Goal: Task Accomplishment & Management: Complete application form

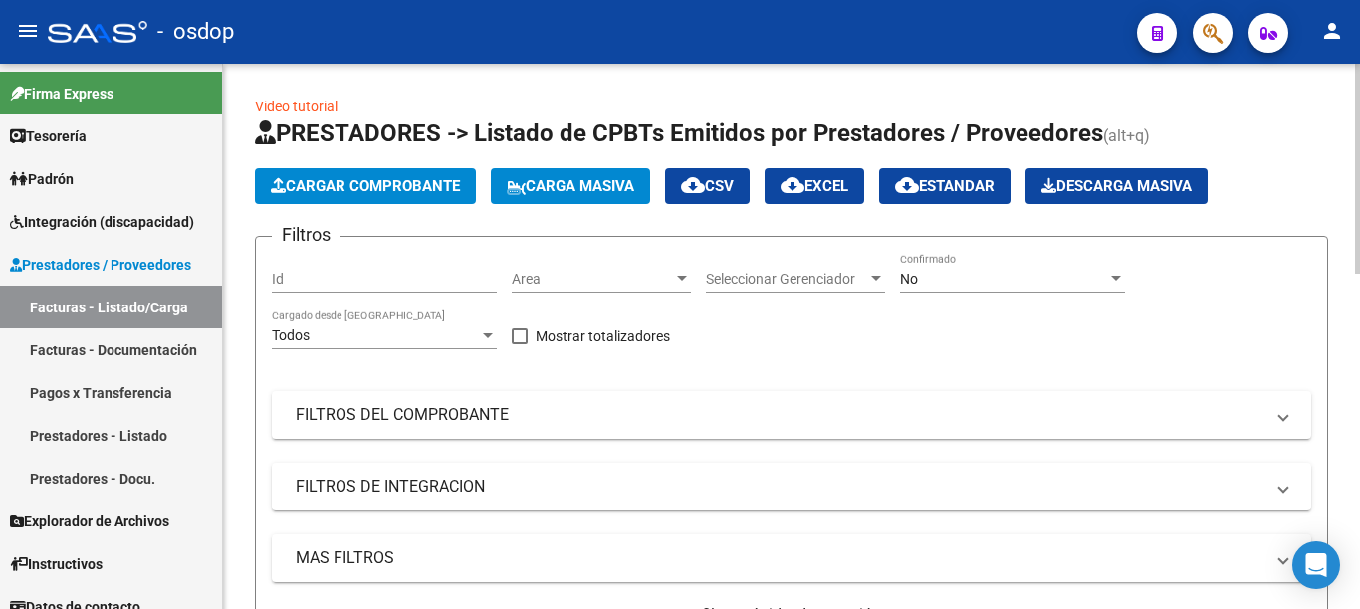
click at [416, 186] on span "Cargar Comprobante" at bounding box center [365, 186] width 189 height 18
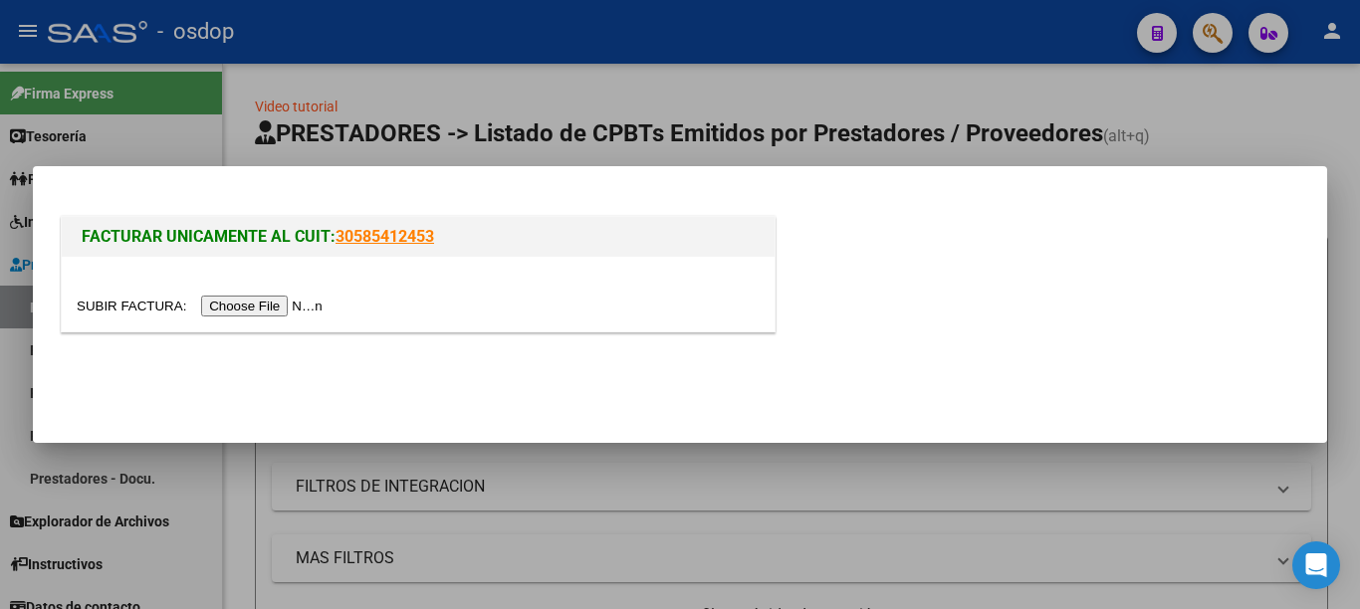
click at [284, 304] on input "file" at bounding box center [203, 306] width 252 height 21
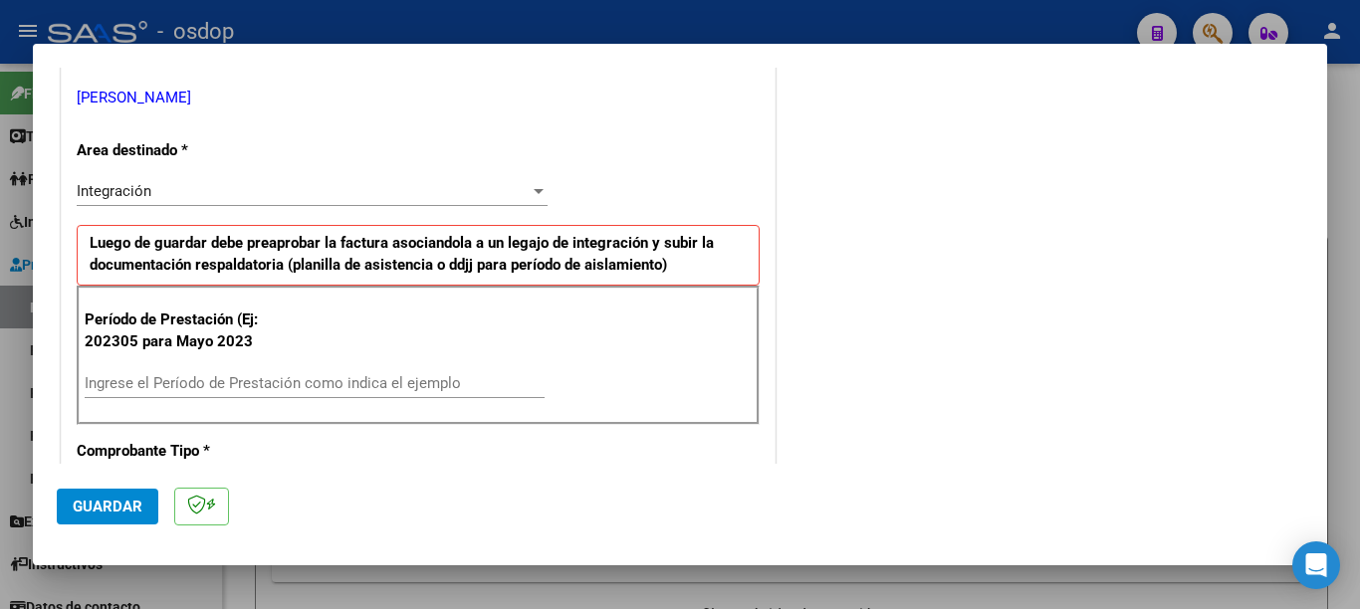
scroll to position [498, 0]
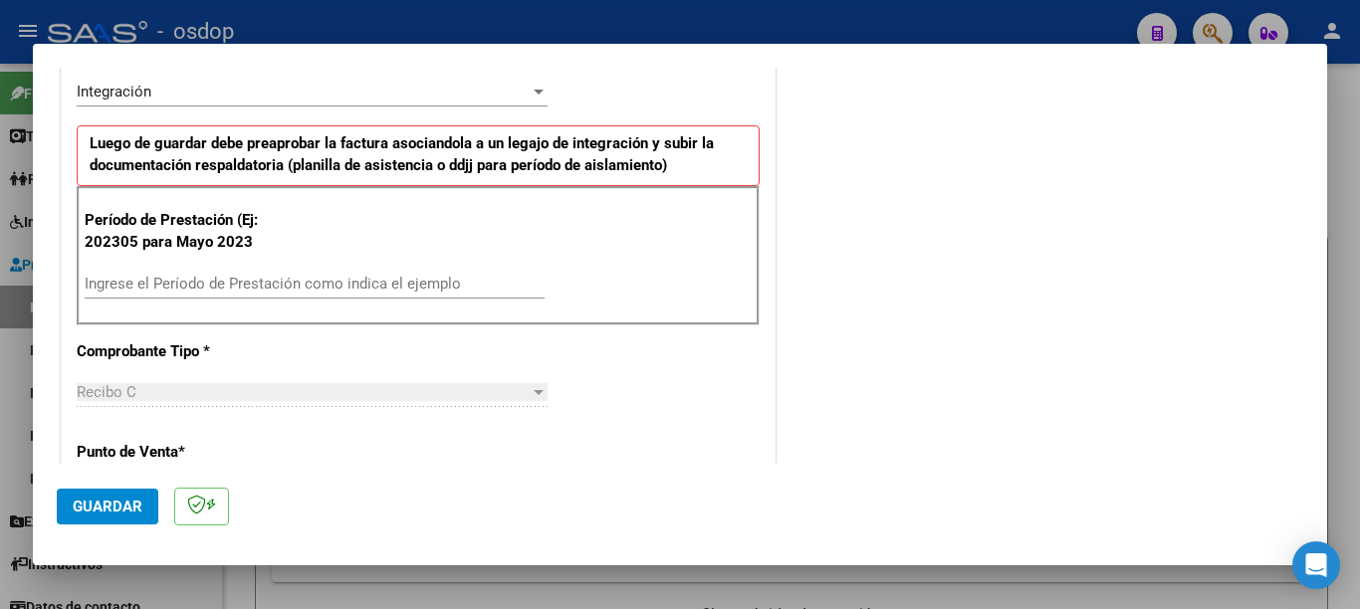
click at [200, 286] on input "Ingrese el Período de Prestación como indica el ejemplo" at bounding box center [315, 284] width 460 height 18
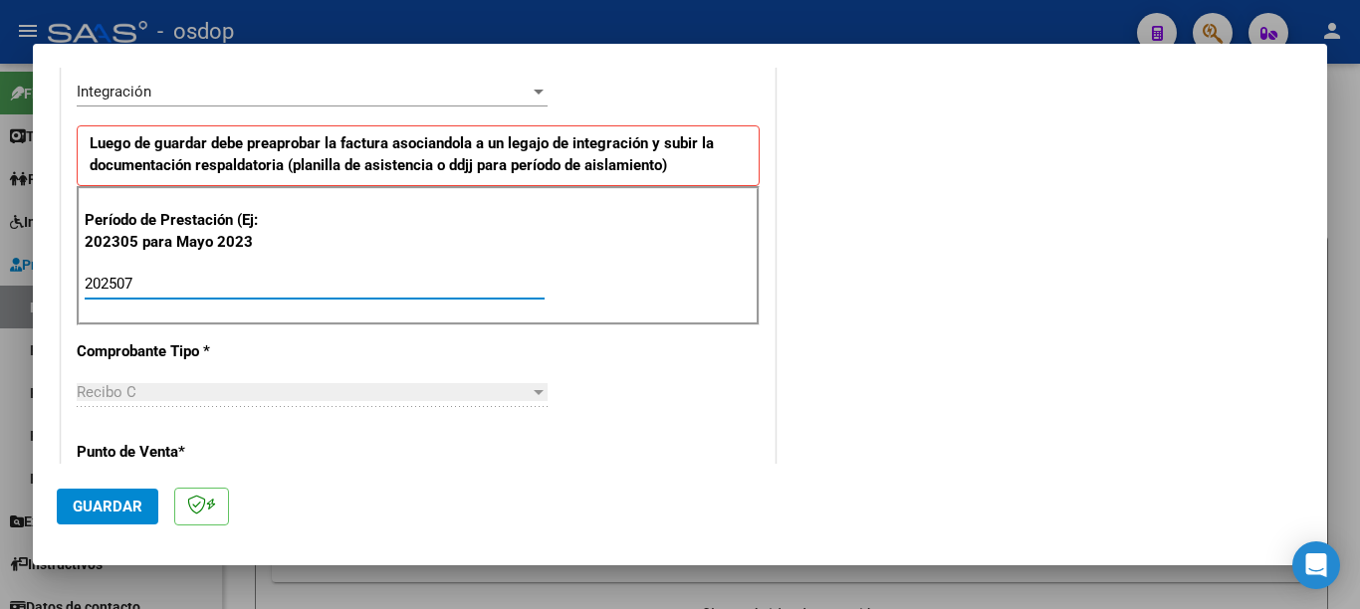
type input "202507"
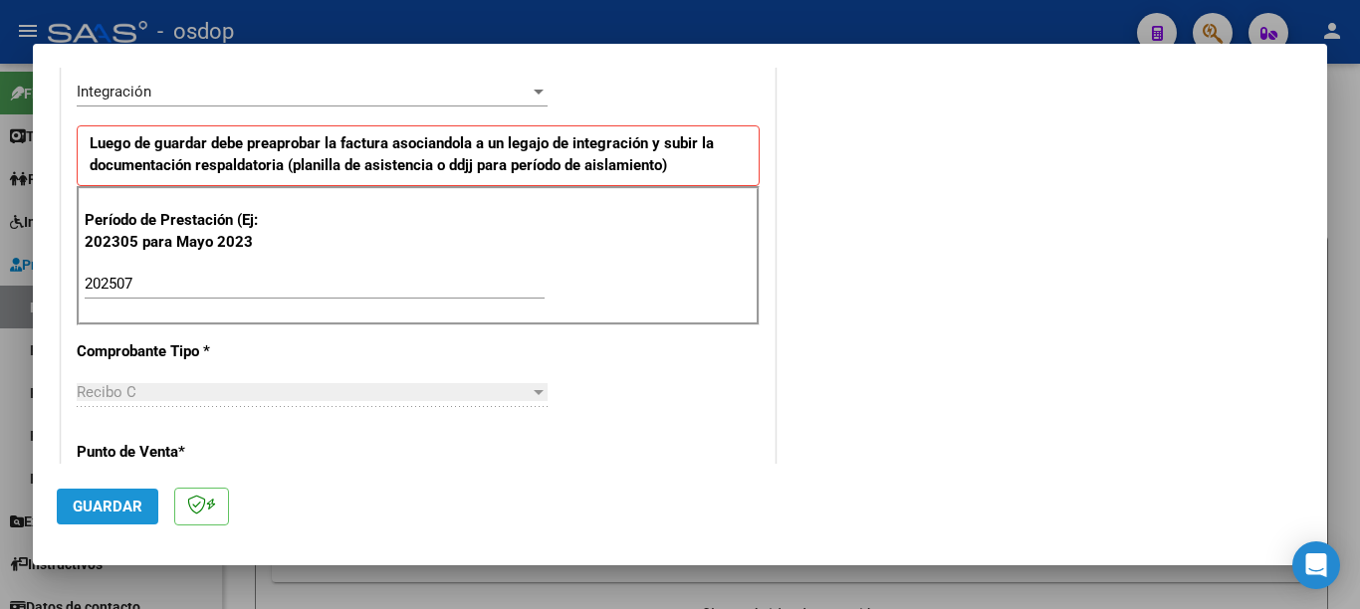
click at [80, 502] on span "Guardar" at bounding box center [108, 507] width 70 height 18
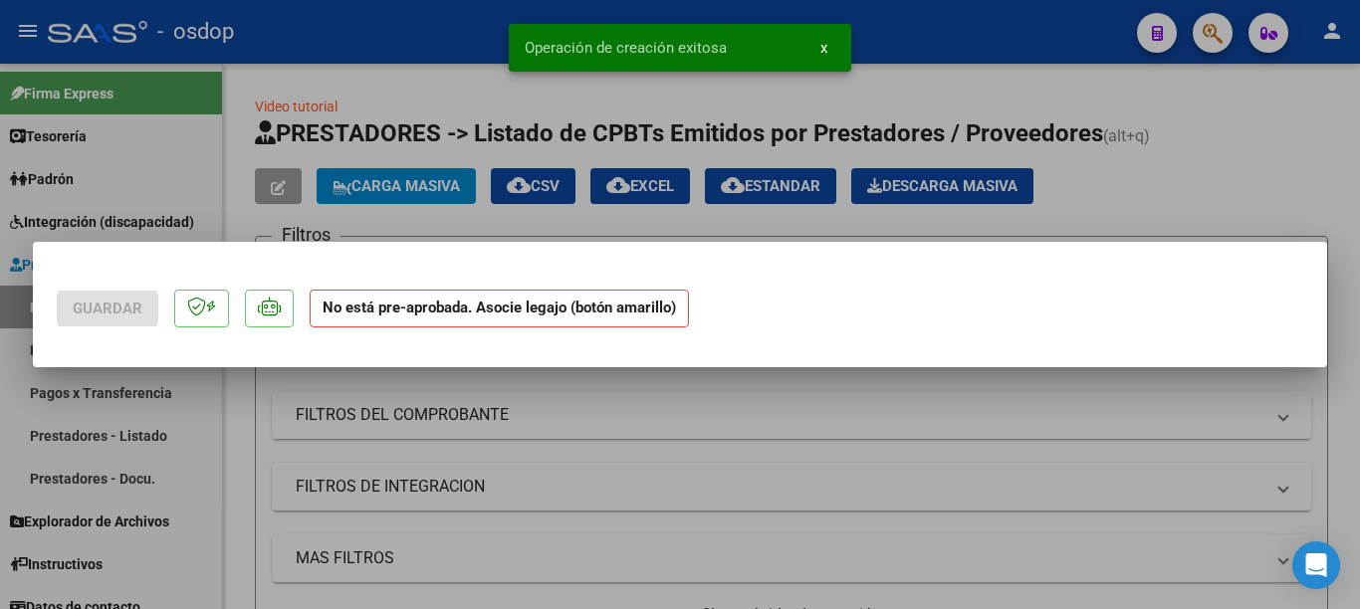
scroll to position [0, 0]
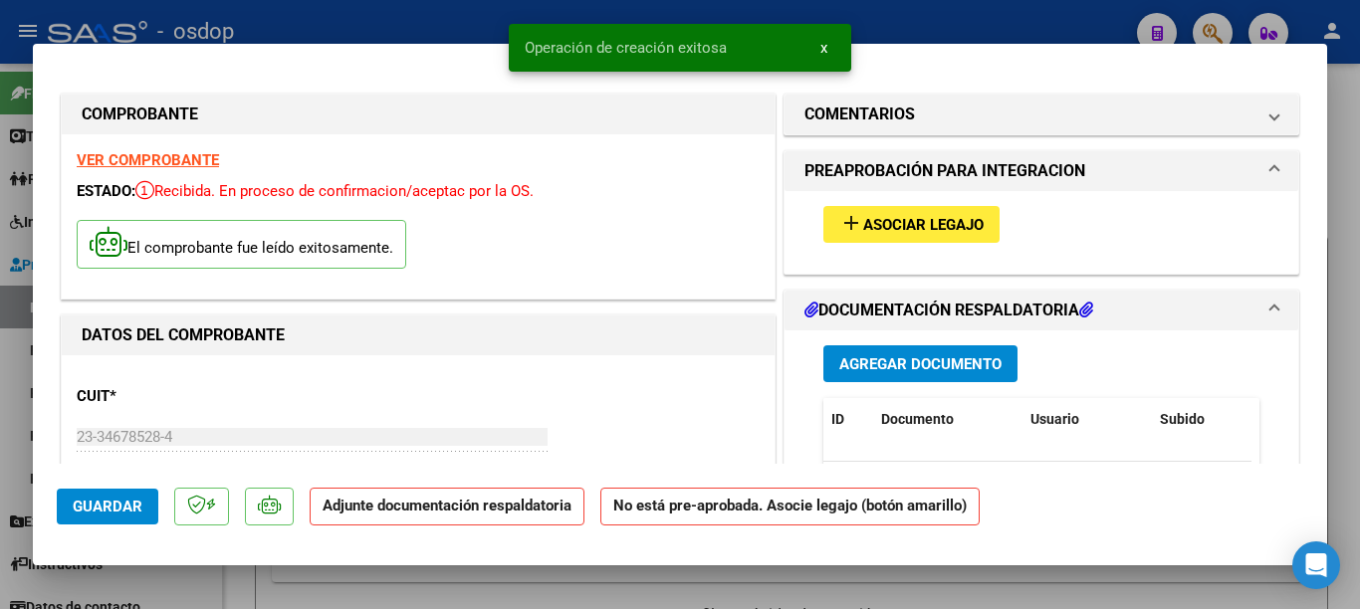
click at [894, 226] on span "Asociar Legajo" at bounding box center [923, 225] width 120 height 18
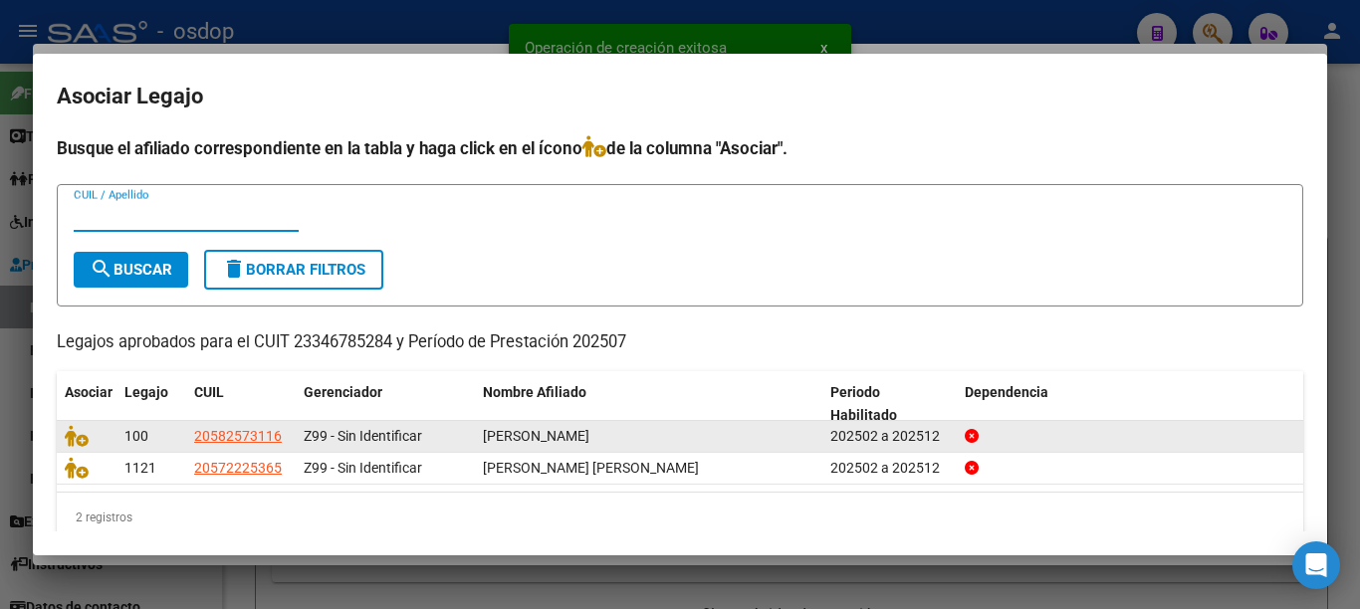
click at [61, 436] on datatable-body-cell at bounding box center [87, 436] width 60 height 31
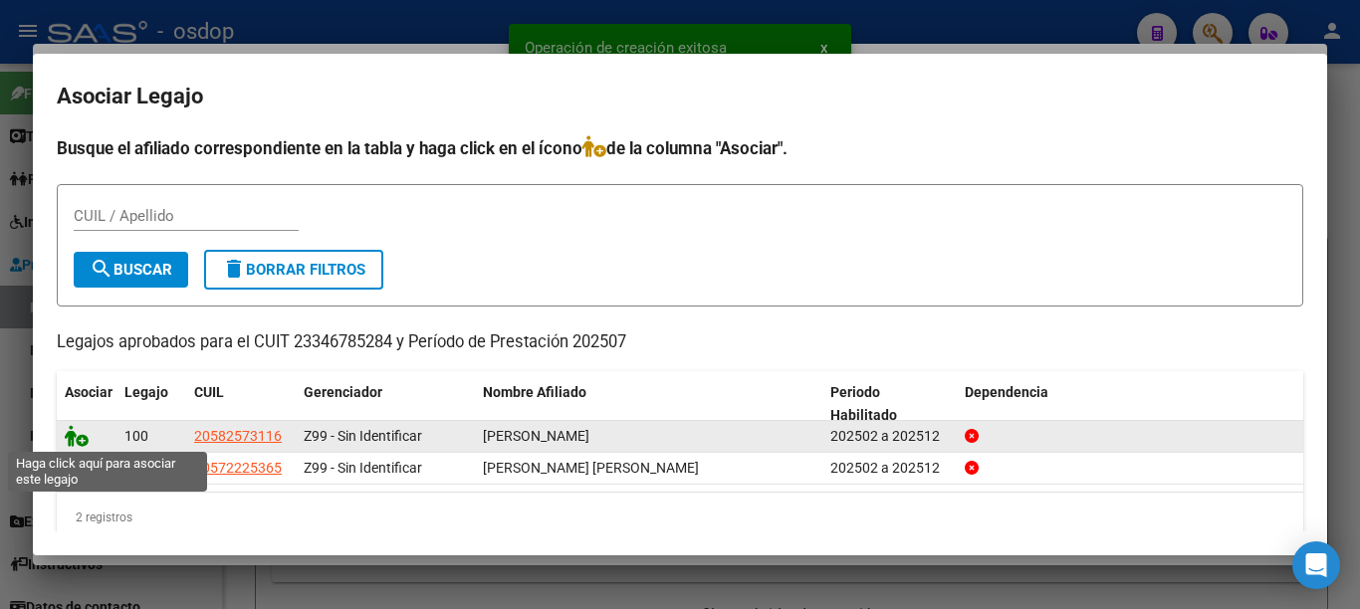
click at [80, 426] on icon at bounding box center [77, 436] width 24 height 22
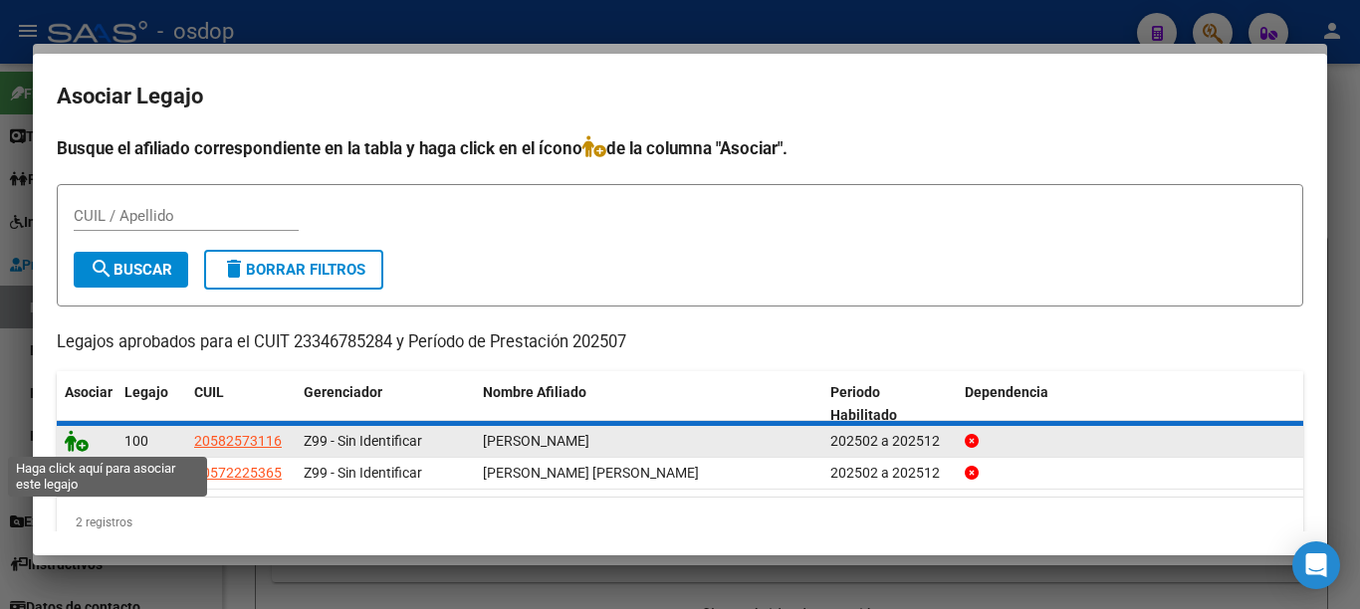
click at [72, 448] on icon at bounding box center [77, 441] width 24 height 22
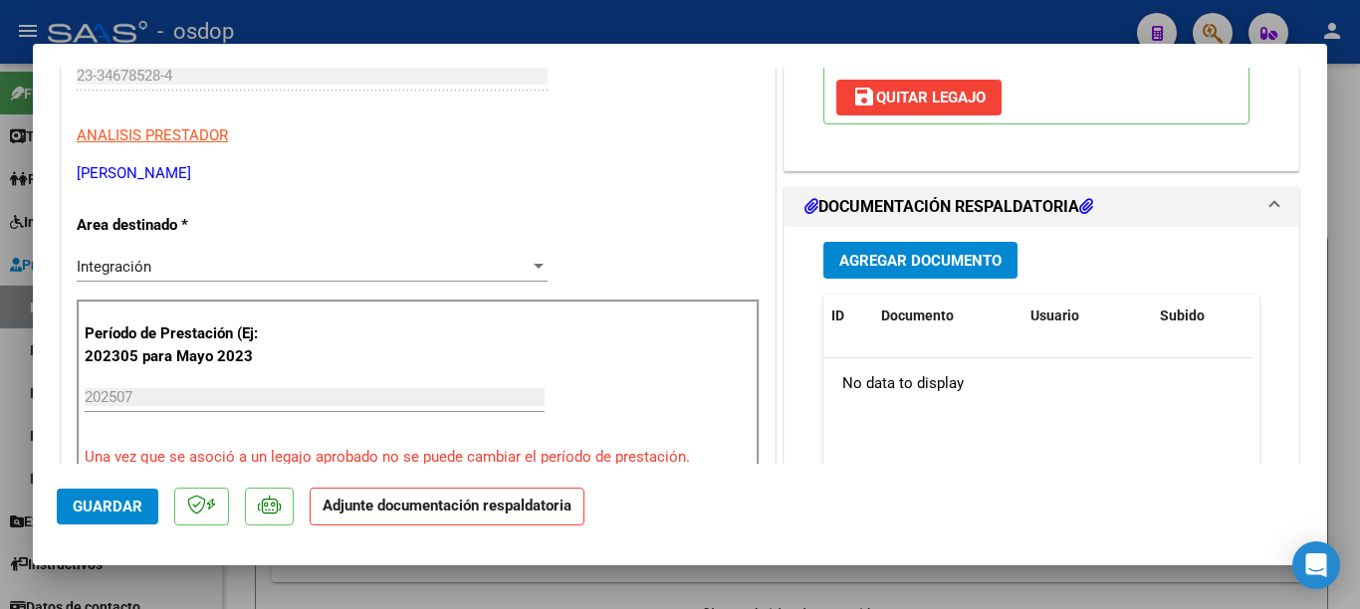
scroll to position [398, 0]
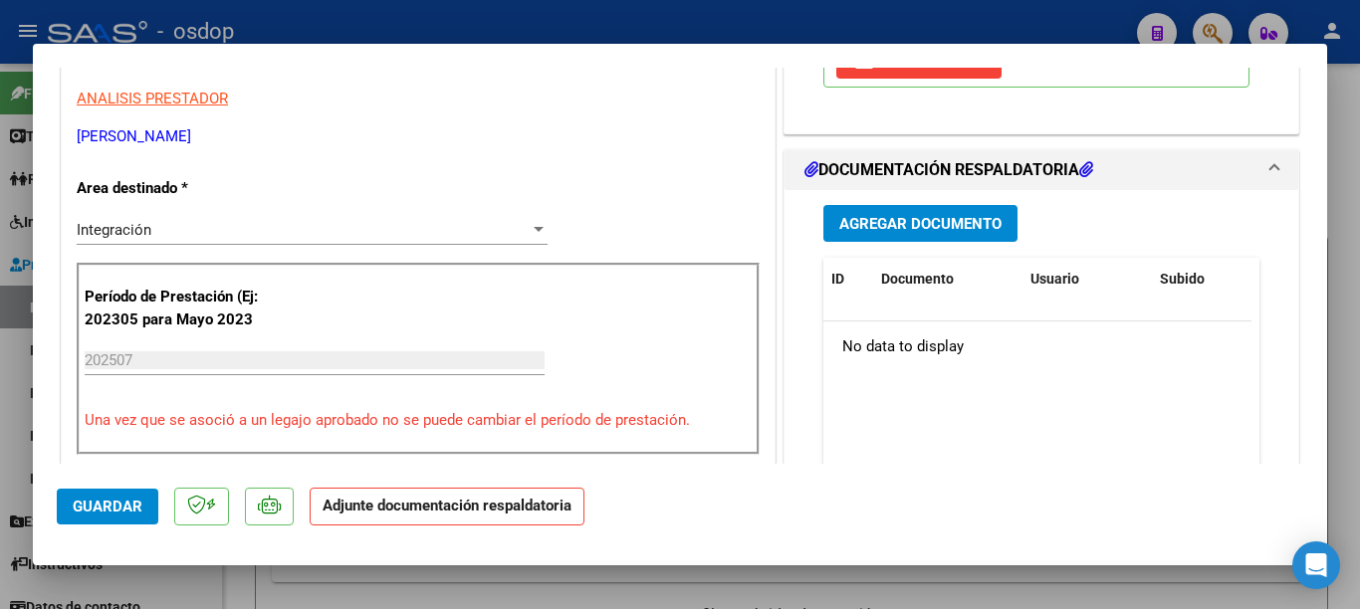
click at [969, 233] on span "Agregar Documento" at bounding box center [920, 224] width 162 height 18
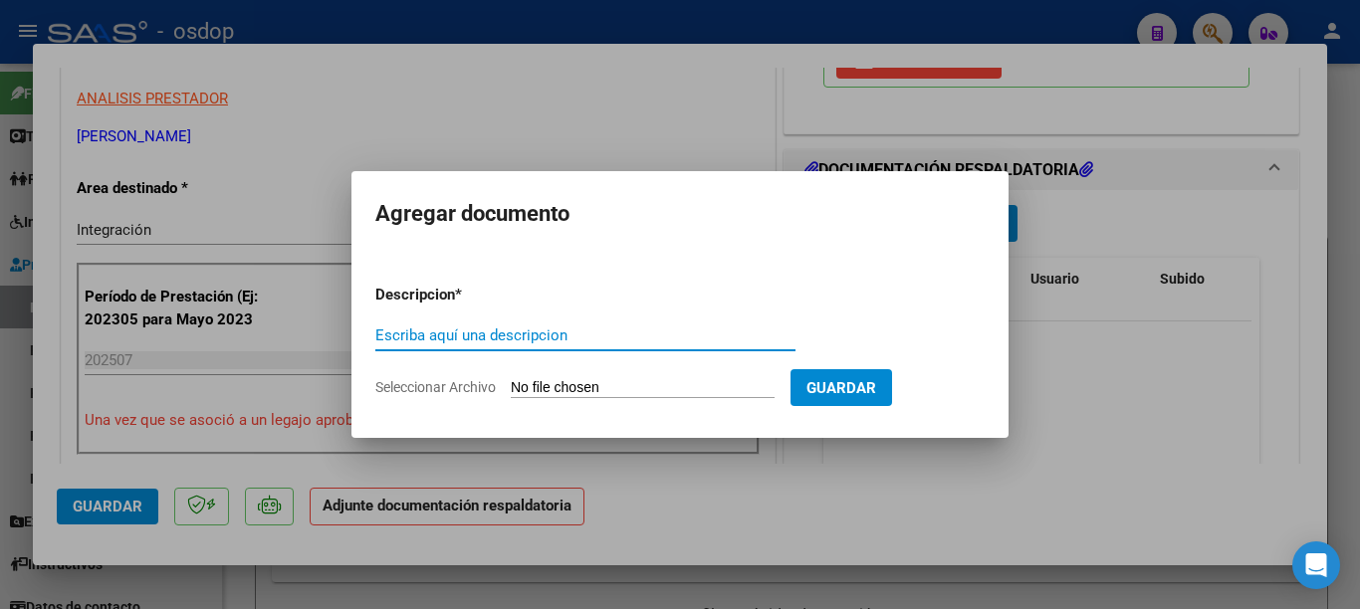
click at [557, 346] on div "Escriba aquí una descripcion" at bounding box center [585, 336] width 420 height 30
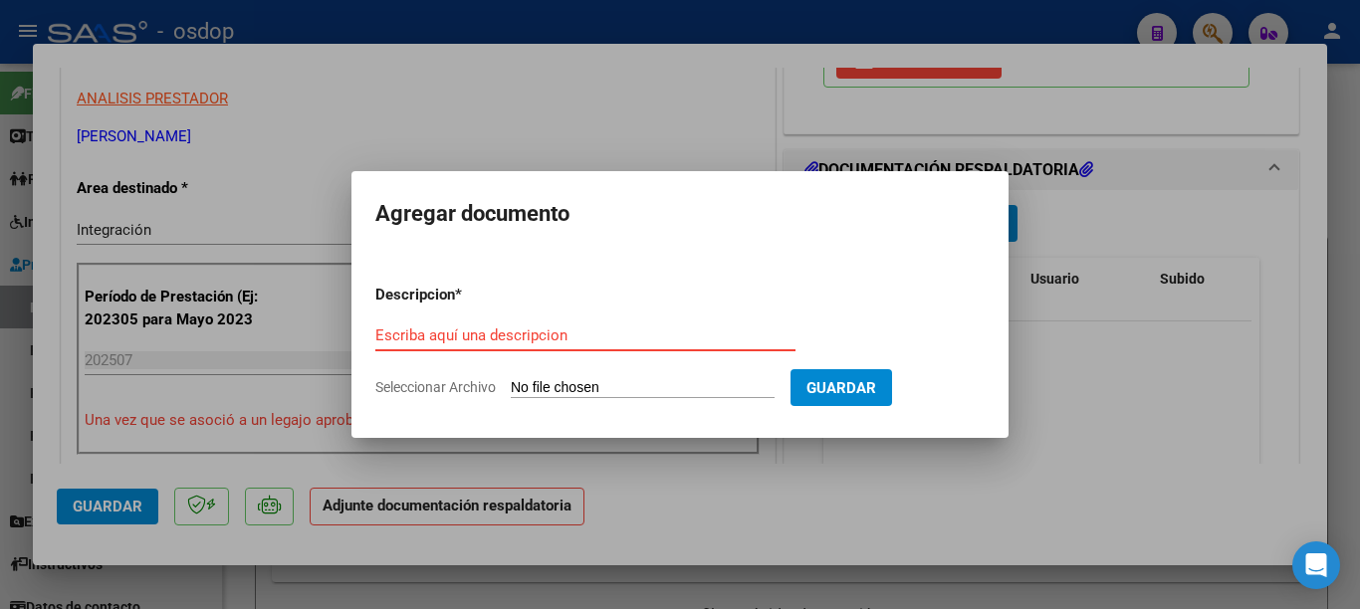
click at [570, 340] on input "Escriba aquí una descripcion" at bounding box center [585, 336] width 420 height 18
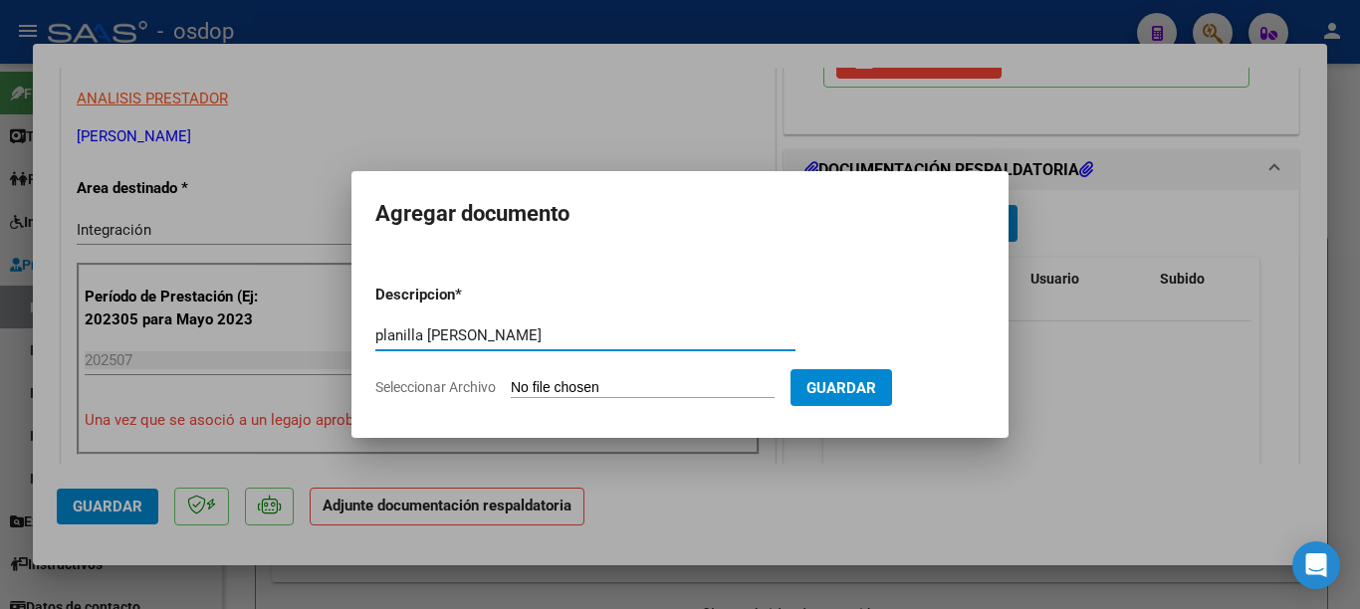
type input "planilla [PERSON_NAME]"
click at [686, 376] on form "Descripcion * planilla [PERSON_NAME] Escriba aquí una descripcion Seleccionar A…" at bounding box center [679, 341] width 609 height 145
click at [661, 394] on input "Seleccionar Archivo" at bounding box center [643, 388] width 264 height 19
type input "C:\fakepath\planilla [PERSON_NAME].pdf"
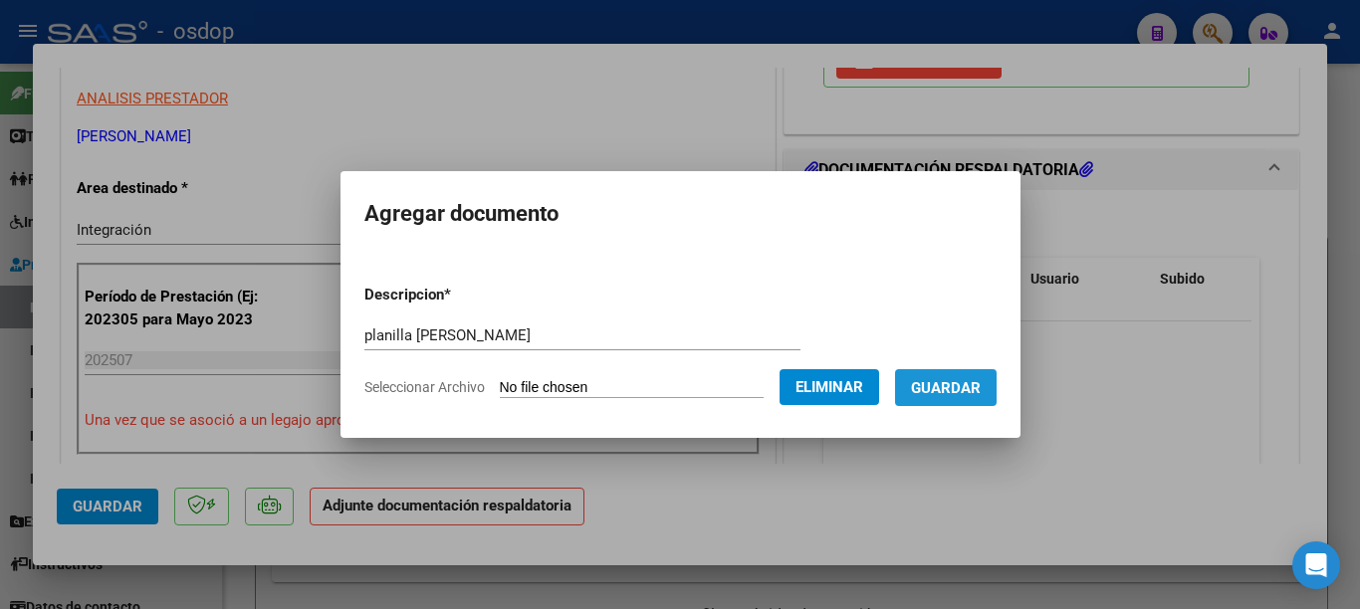
click at [962, 393] on span "Guardar" at bounding box center [946, 388] width 70 height 18
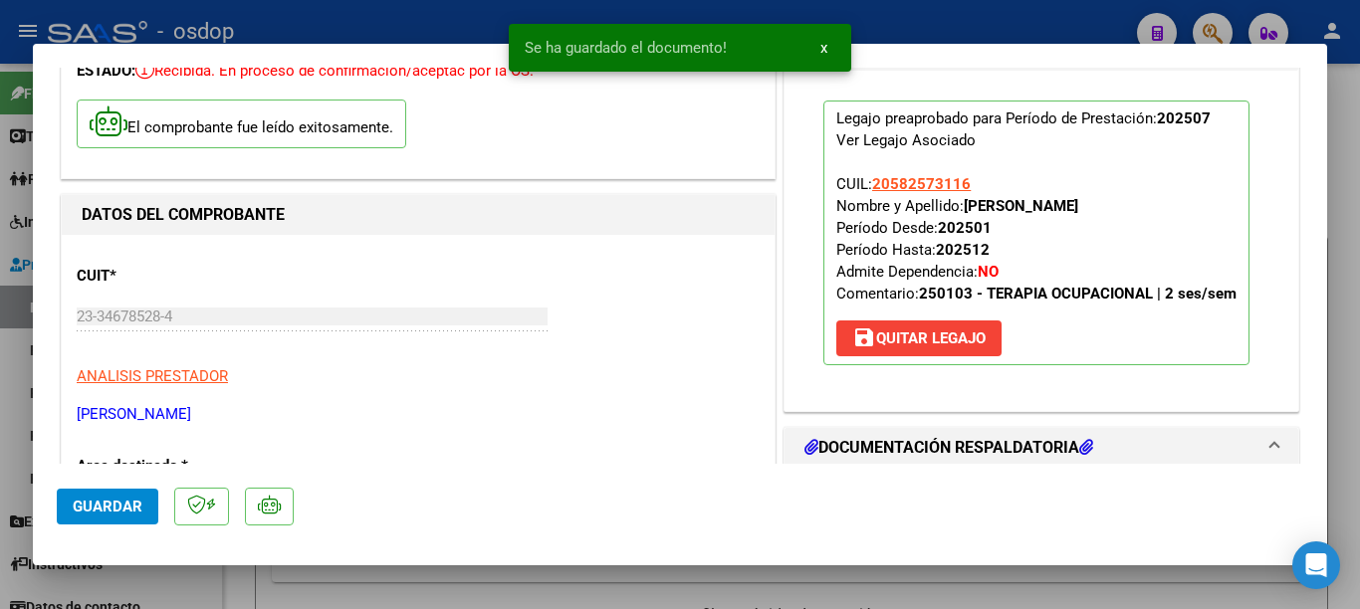
scroll to position [100, 0]
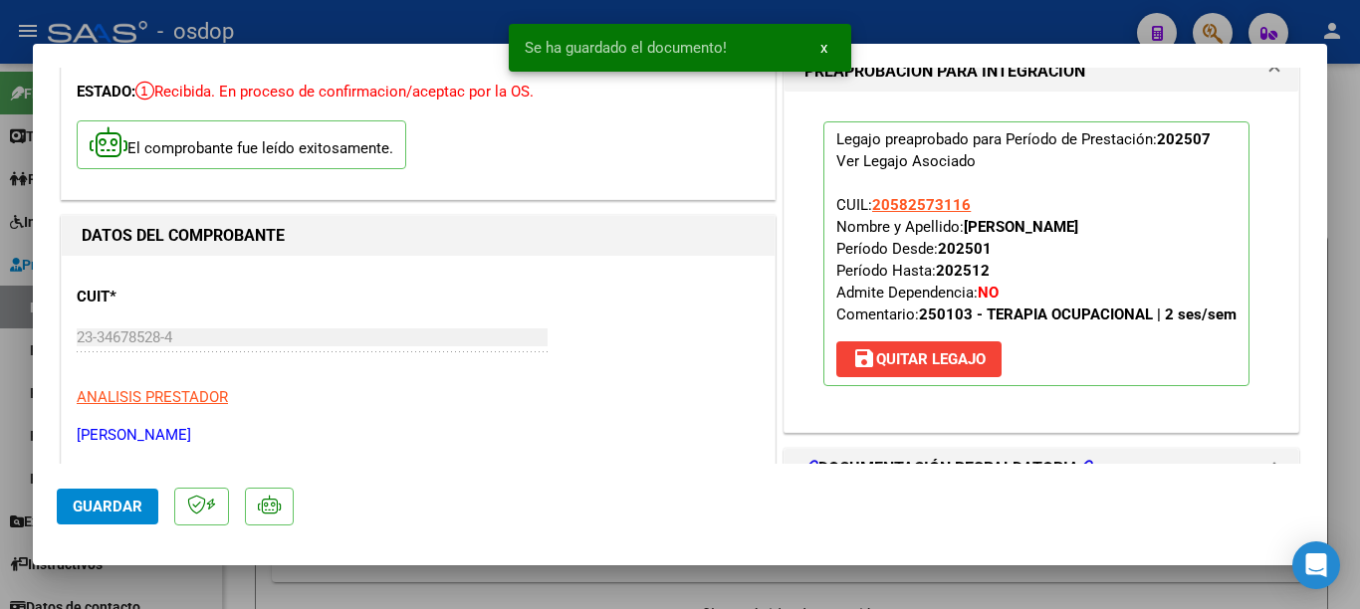
click at [129, 510] on span "Guardar" at bounding box center [108, 507] width 70 height 18
click at [0, 298] on div at bounding box center [680, 304] width 1360 height 609
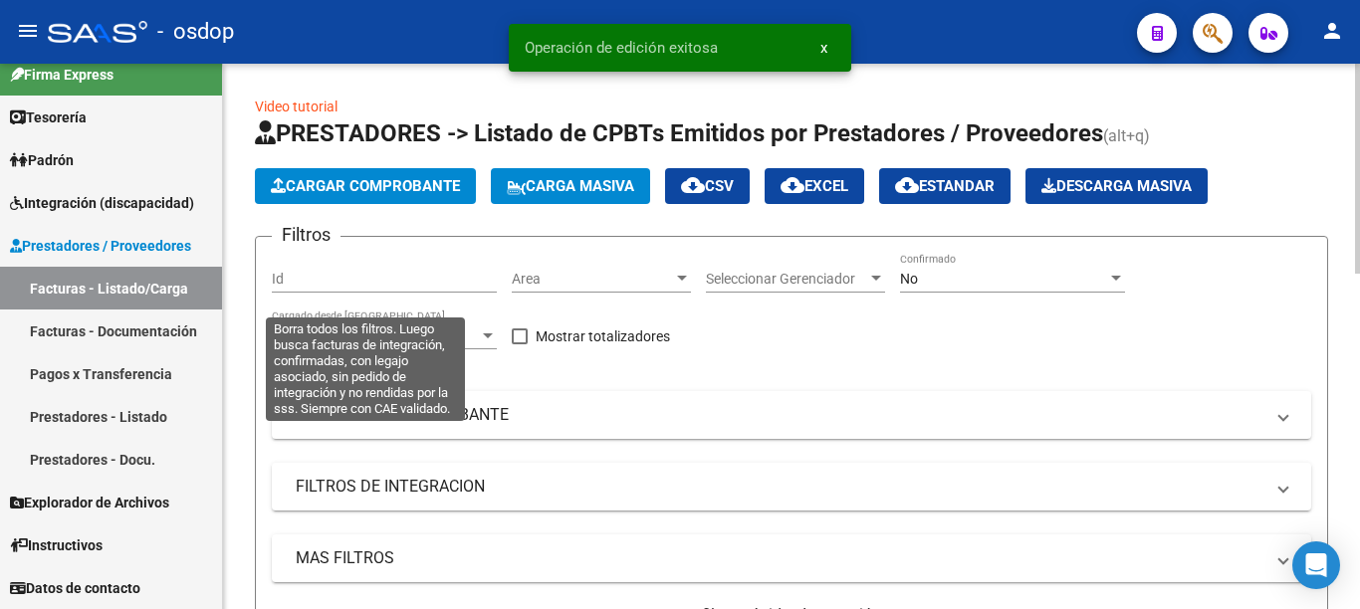
scroll to position [697, 0]
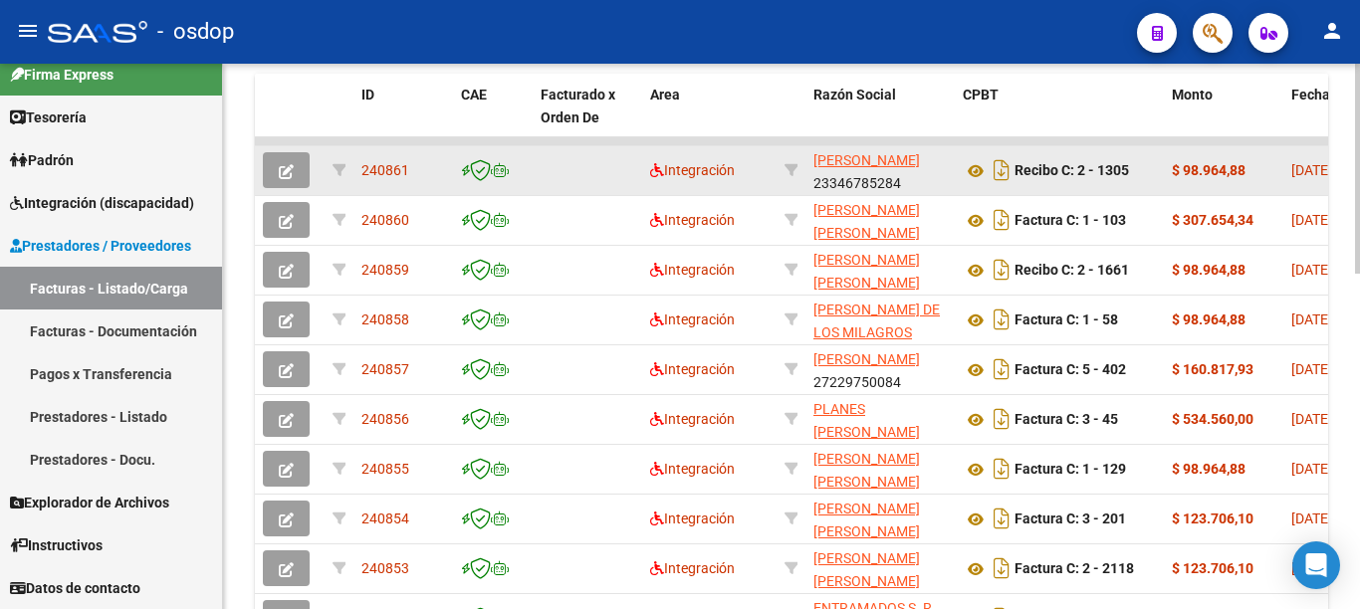
click at [389, 170] on span "240861" at bounding box center [385, 170] width 48 height 16
copy span "240861"
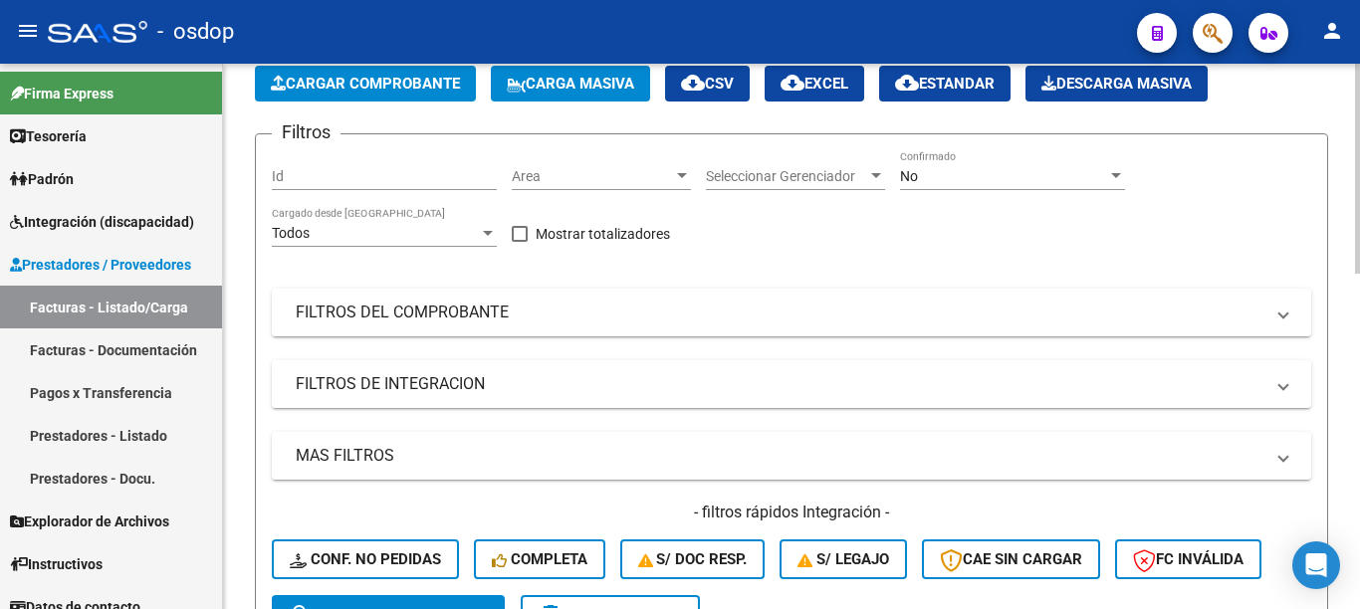
scroll to position [0, 0]
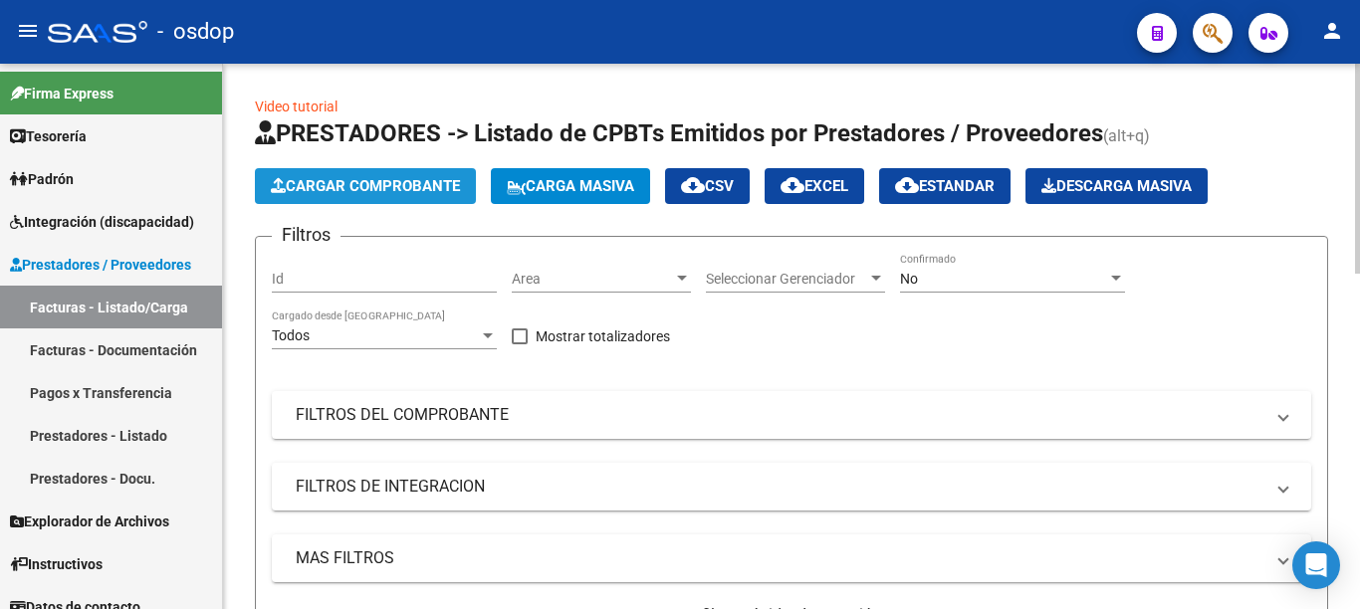
click at [361, 192] on span "Cargar Comprobante" at bounding box center [365, 186] width 189 height 18
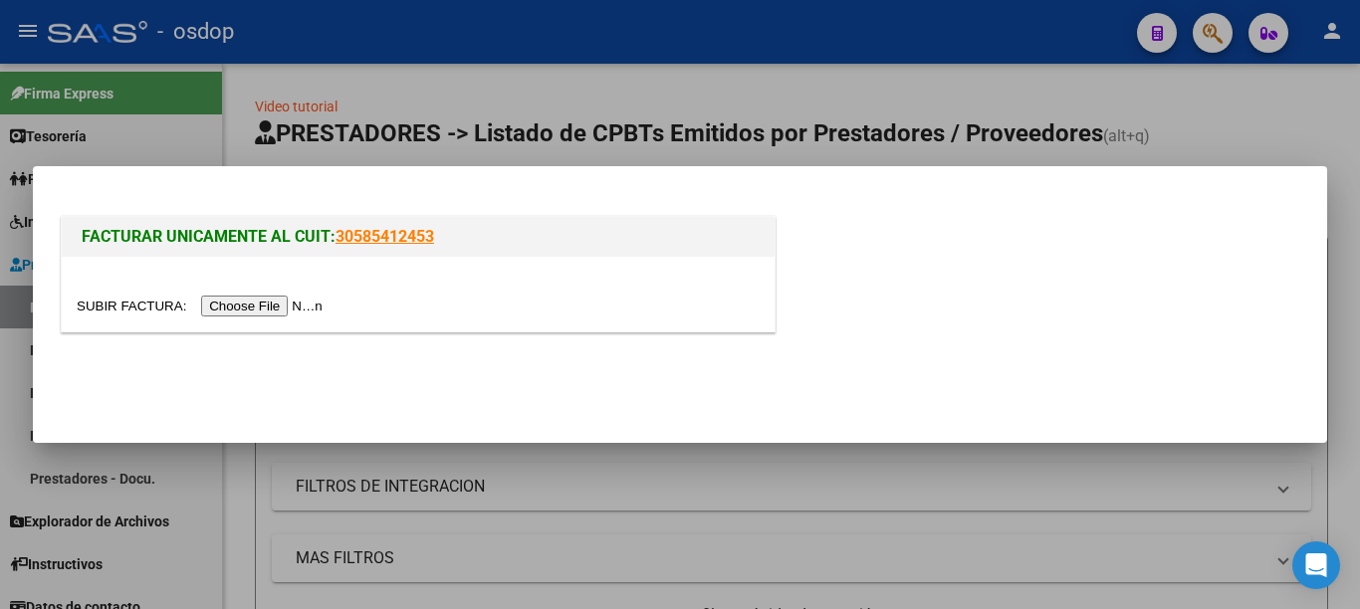
click at [314, 297] on input "file" at bounding box center [203, 306] width 252 height 21
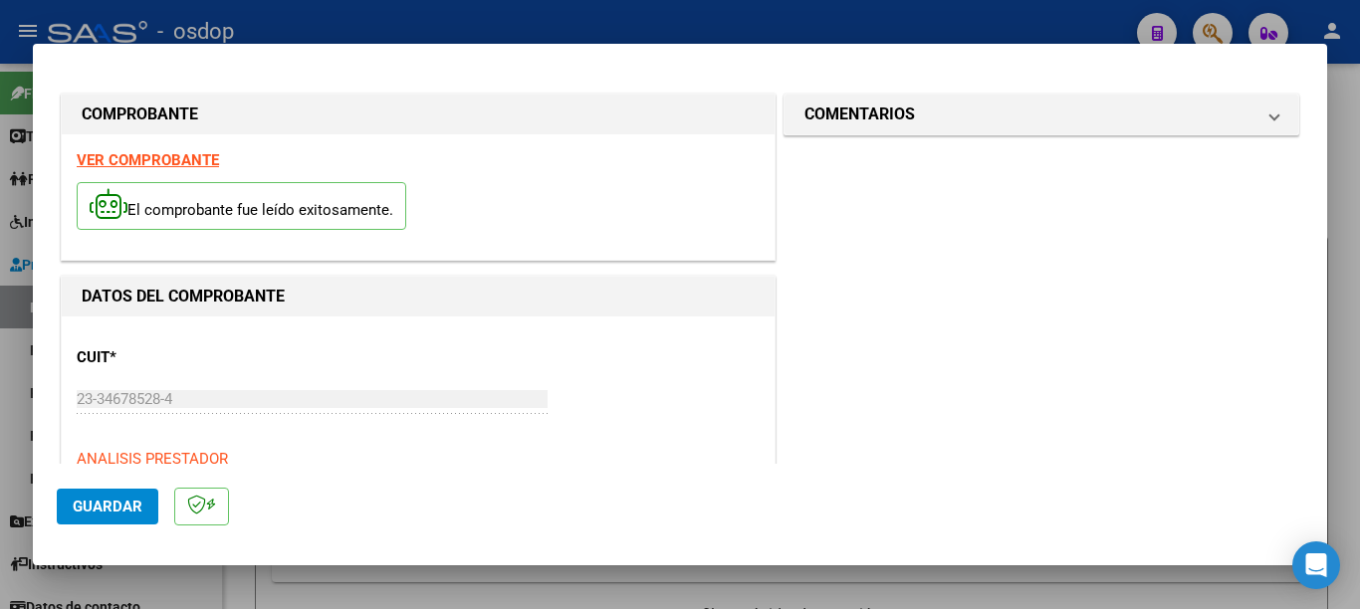
click at [138, 509] on span "Guardar" at bounding box center [108, 507] width 70 height 18
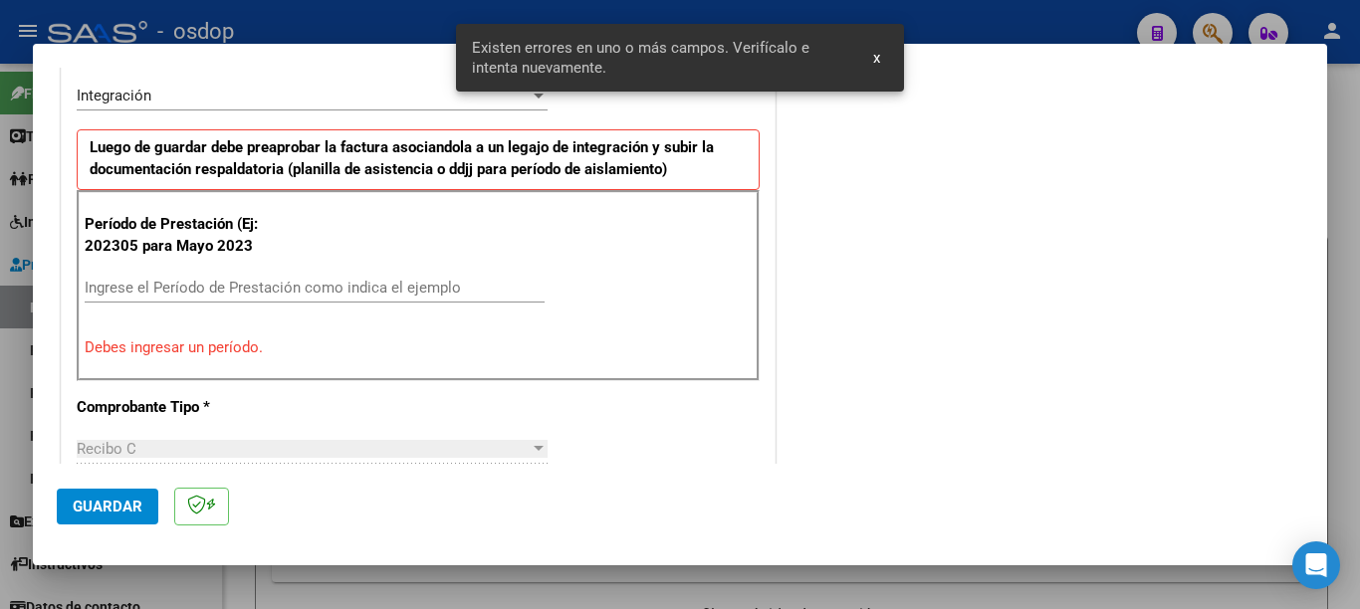
scroll to position [495, 0]
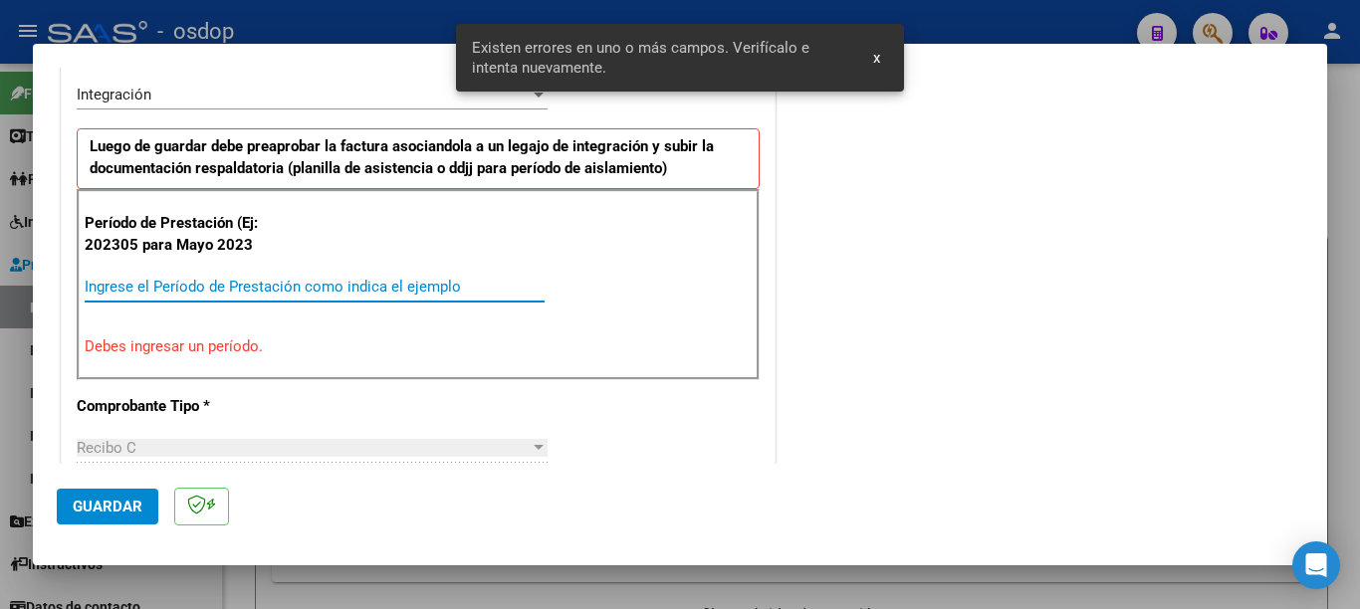
click at [160, 285] on input "Ingrese el Período de Prestación como indica el ejemplo" at bounding box center [315, 287] width 460 height 18
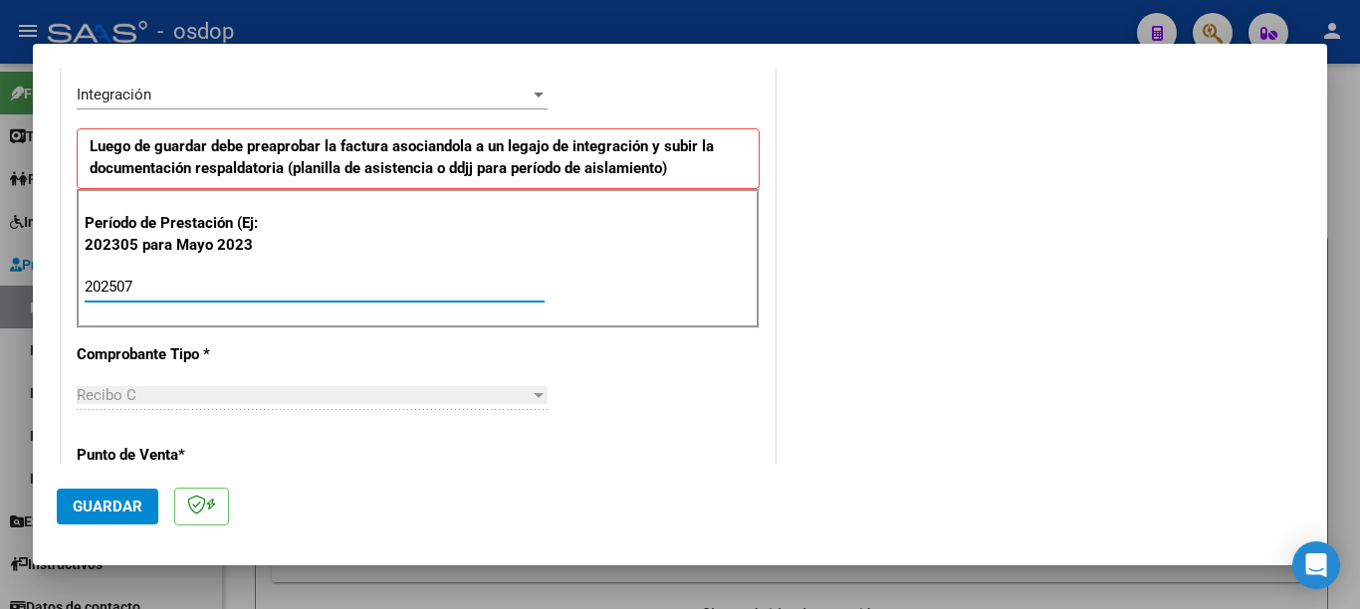
type input "202507"
click at [108, 507] on span "Guardar" at bounding box center [108, 507] width 70 height 18
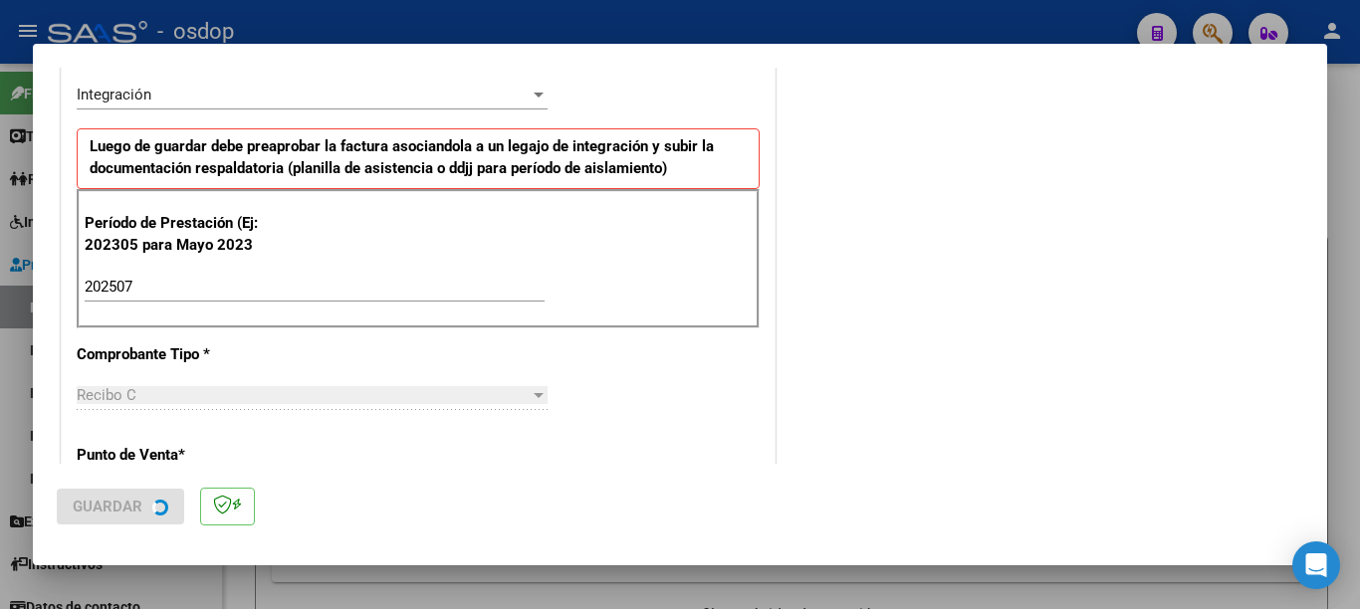
scroll to position [0, 0]
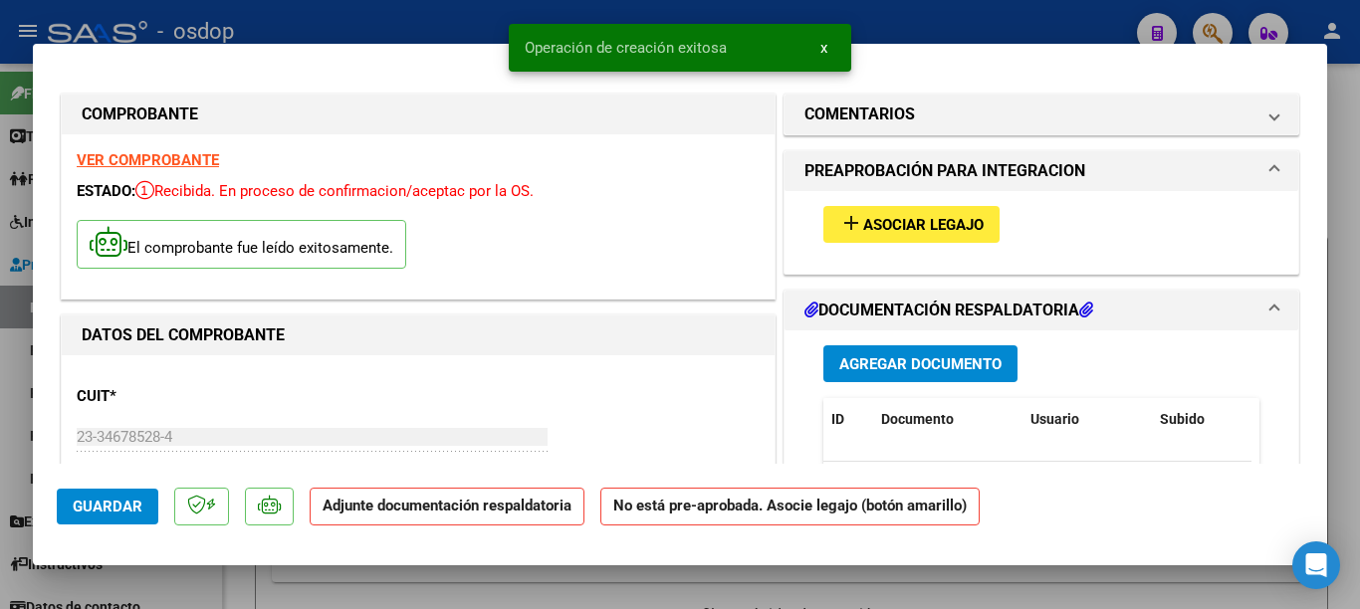
click at [939, 229] on span "Asociar Legajo" at bounding box center [923, 225] width 120 height 18
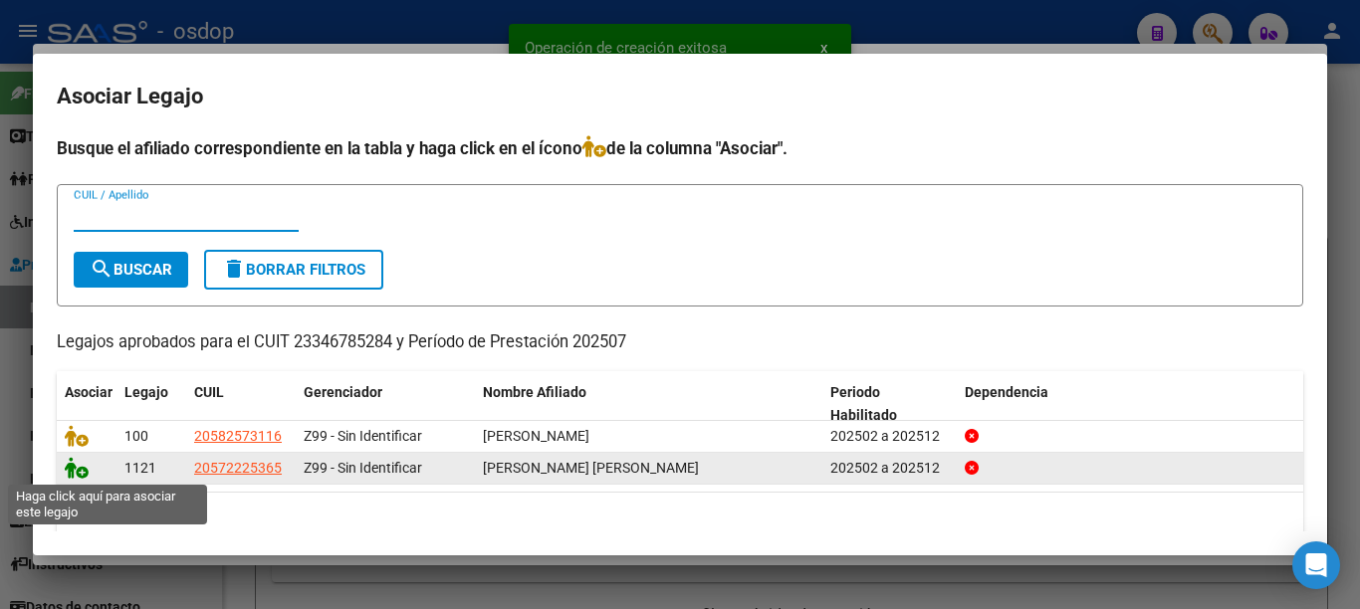
click at [77, 472] on icon at bounding box center [77, 468] width 24 height 22
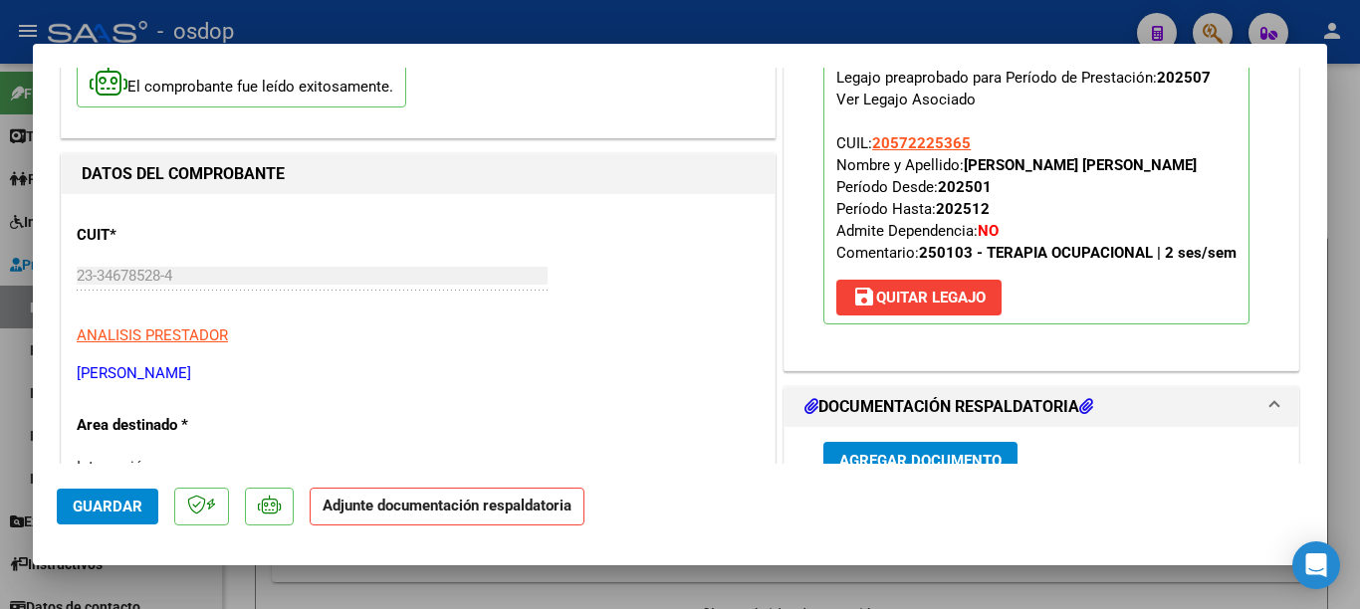
scroll to position [299, 0]
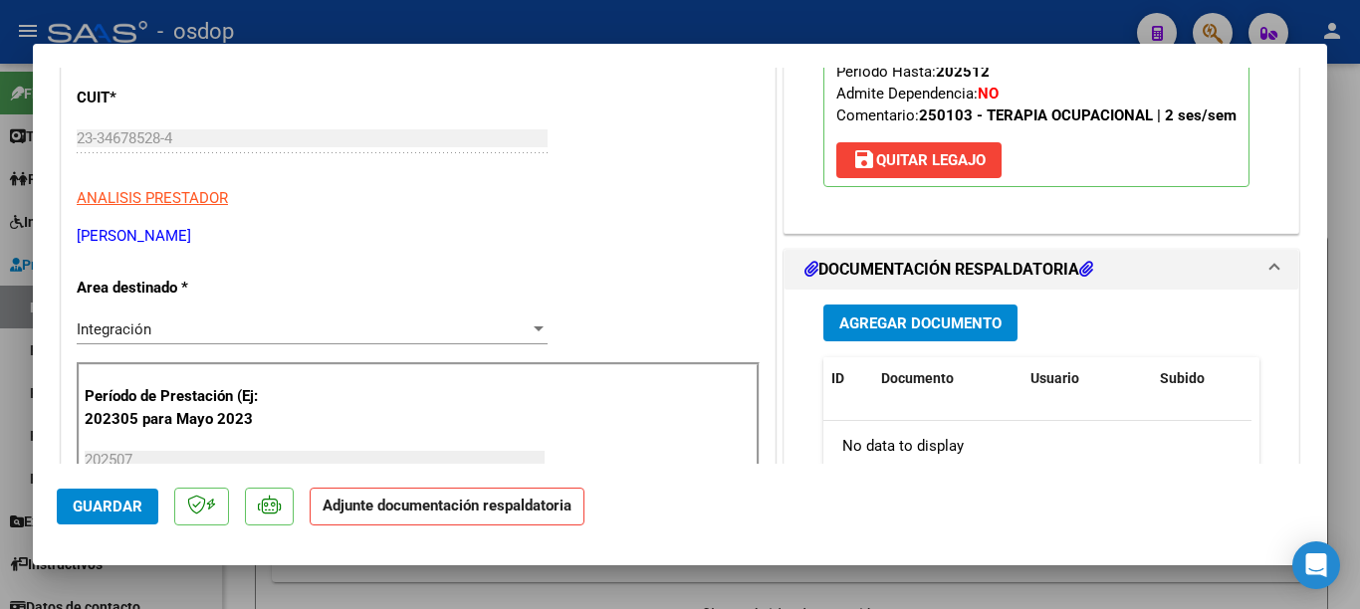
click at [925, 332] on span "Agregar Documento" at bounding box center [920, 324] width 162 height 18
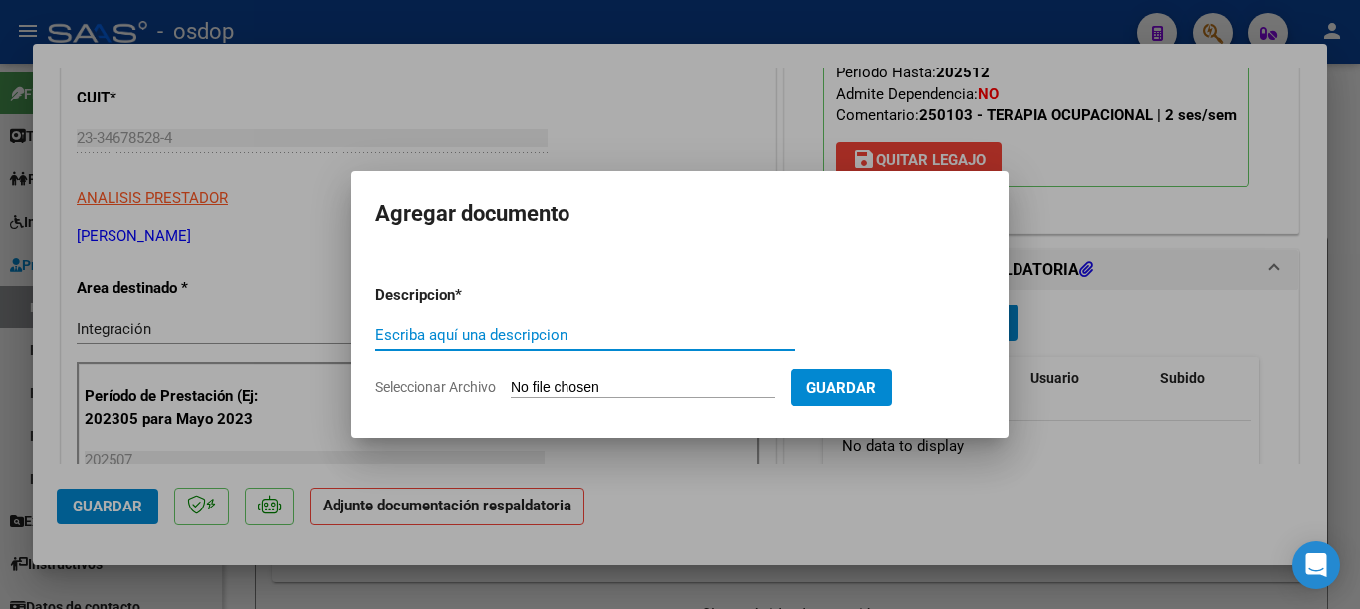
click at [564, 329] on input "Escriba aquí una descripcion" at bounding box center [585, 336] width 420 height 18
type input "planilla [PERSON_NAME]"
click at [584, 389] on input "Seleccionar Archivo" at bounding box center [643, 388] width 264 height 19
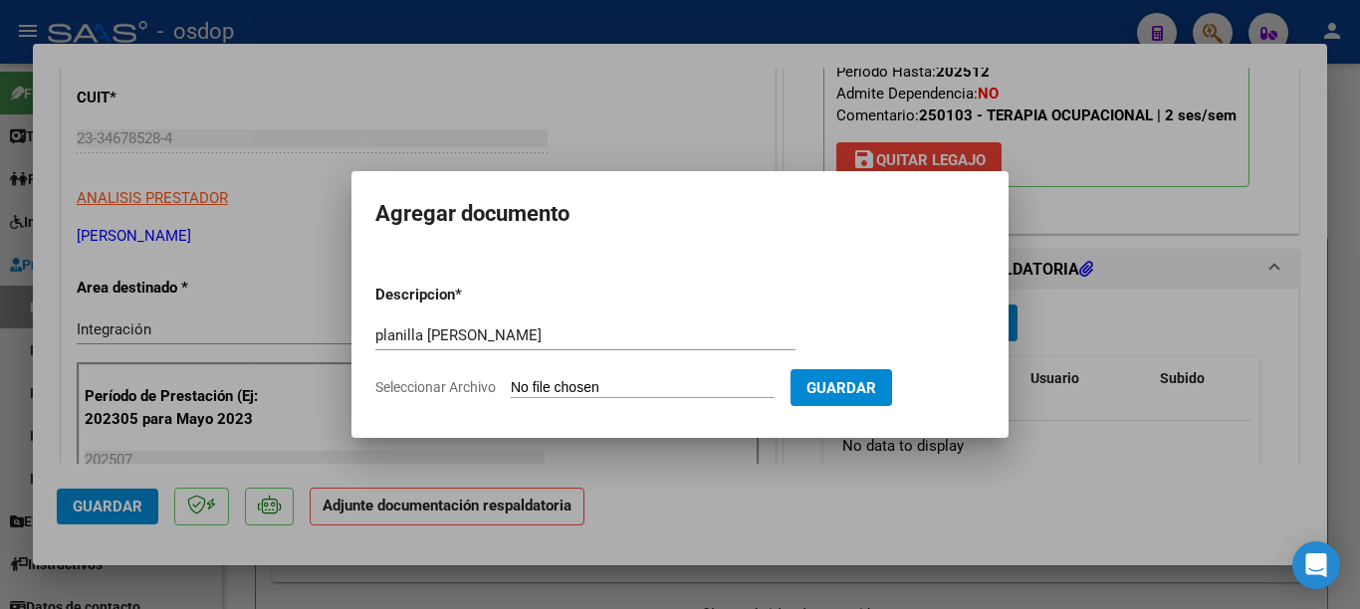
type input "C:\fakepath\planilla [PERSON_NAME] [PERSON_NAME].pdf"
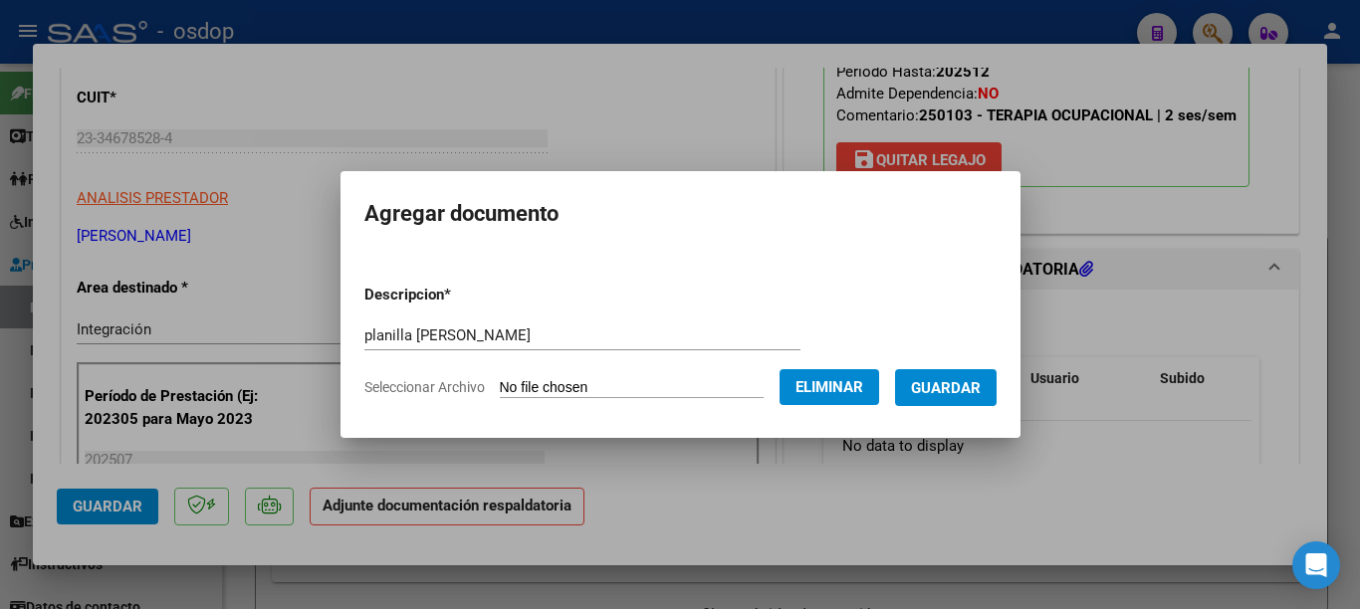
click at [963, 393] on span "Guardar" at bounding box center [946, 388] width 70 height 18
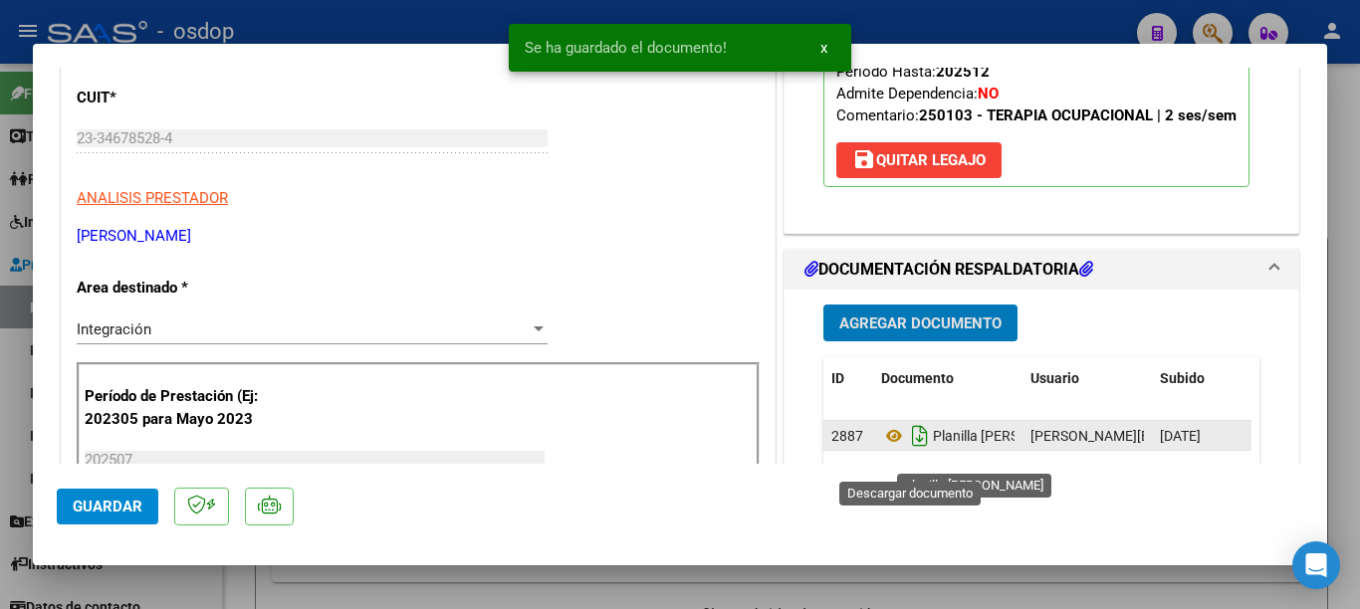
click at [907, 451] on icon "Descargar documento" at bounding box center [920, 436] width 26 height 32
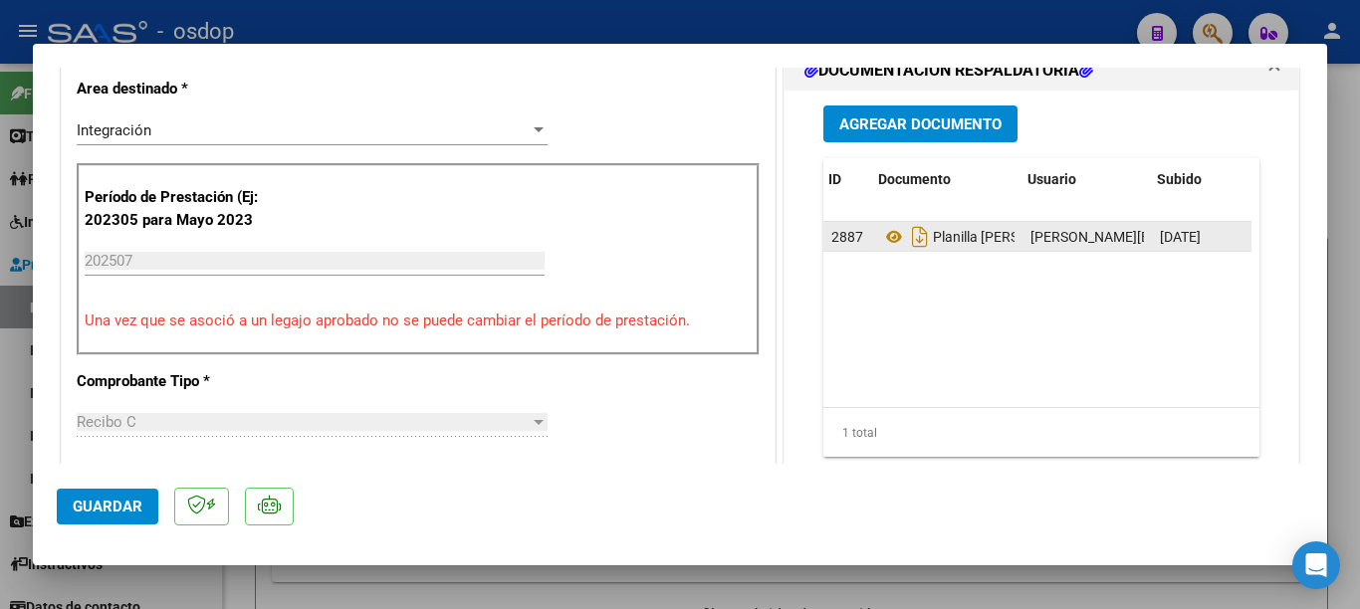
scroll to position [0, 100]
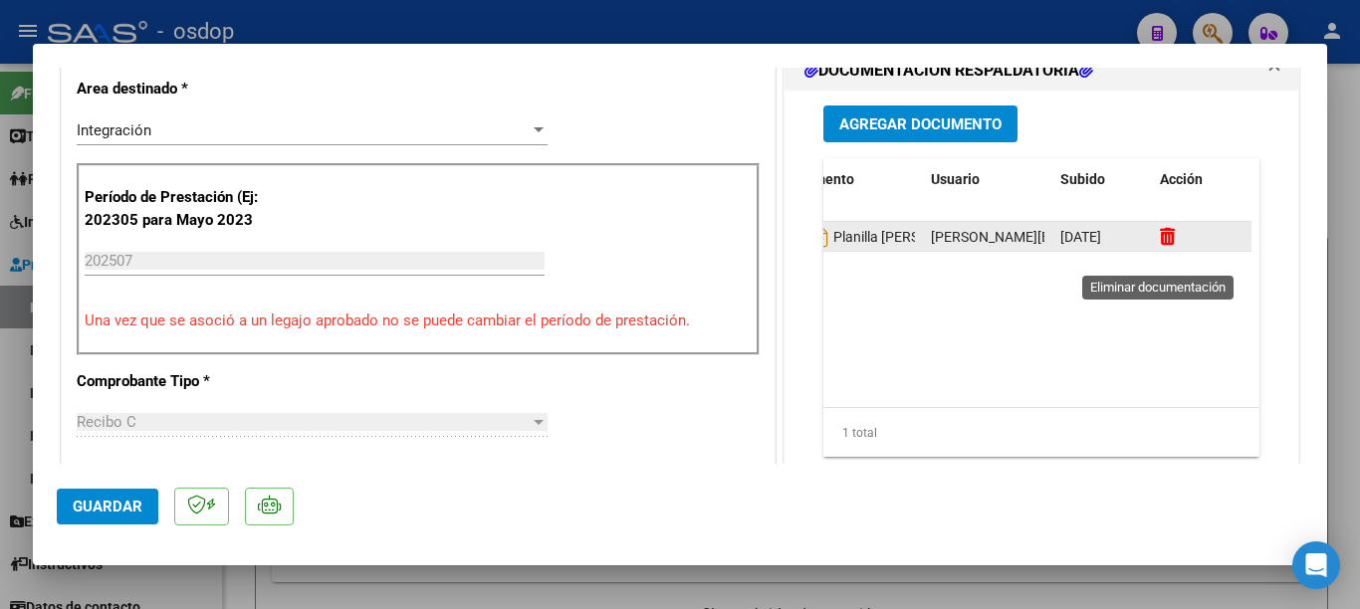
click at [1160, 246] on icon at bounding box center [1167, 236] width 15 height 19
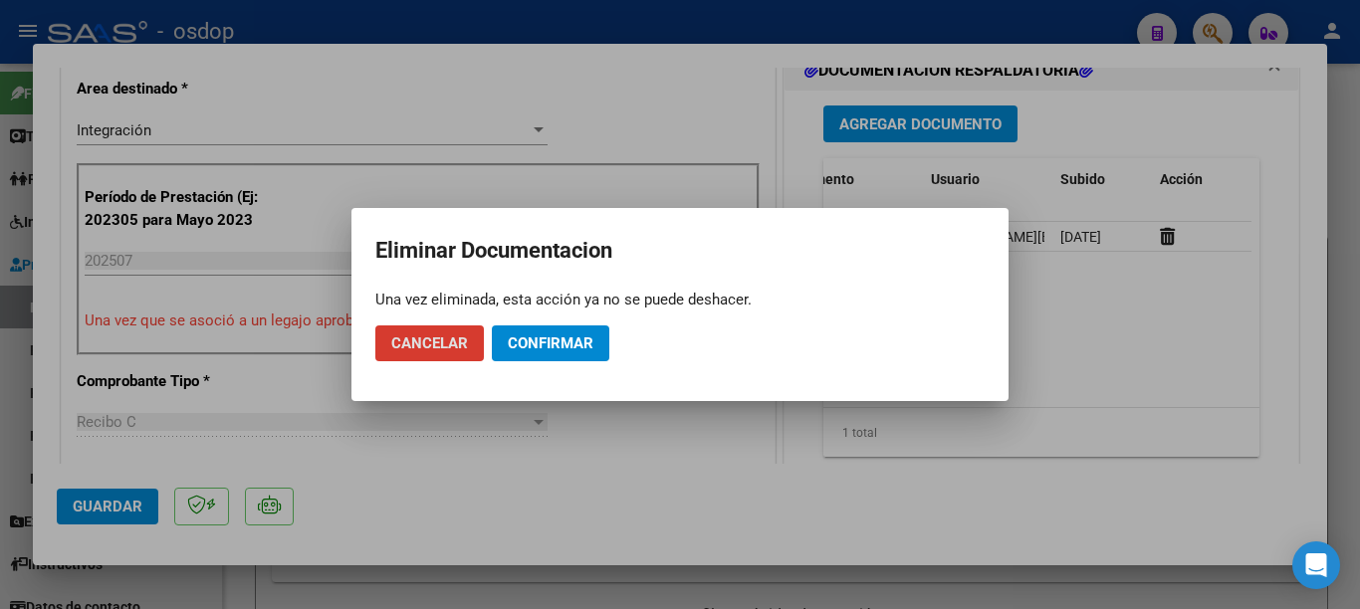
click at [553, 353] on button "Confirmar" at bounding box center [550, 344] width 117 height 36
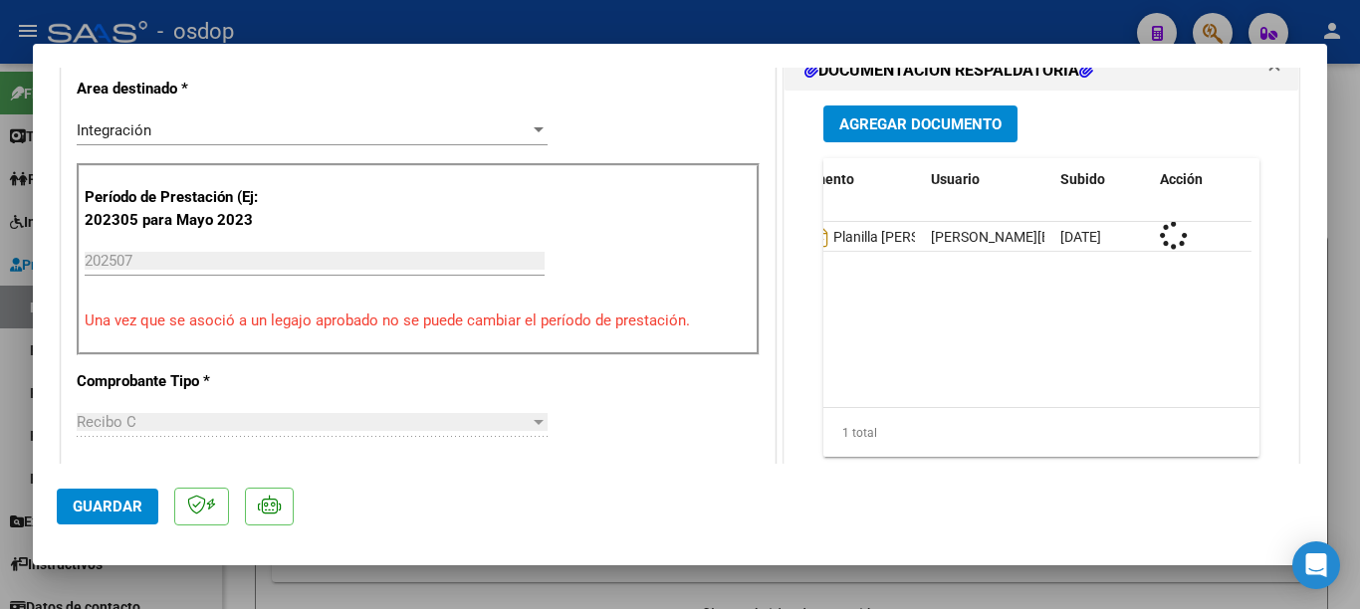
scroll to position [0, 0]
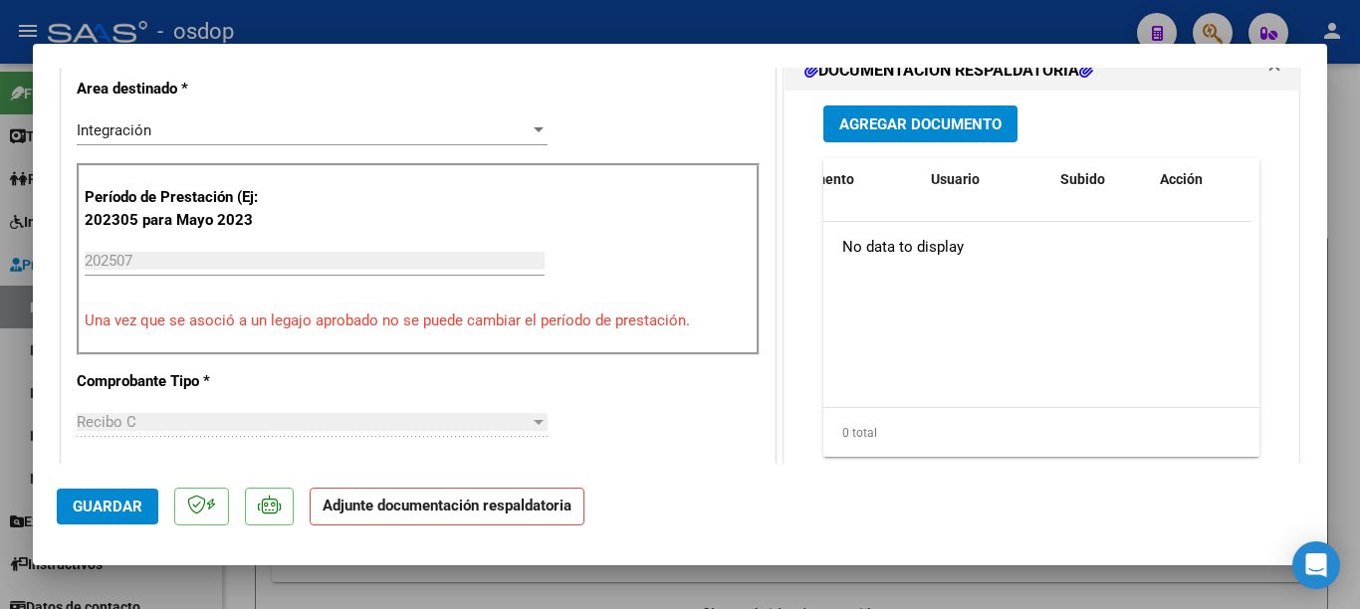
click at [871, 133] on span "Agregar Documento" at bounding box center [920, 124] width 162 height 18
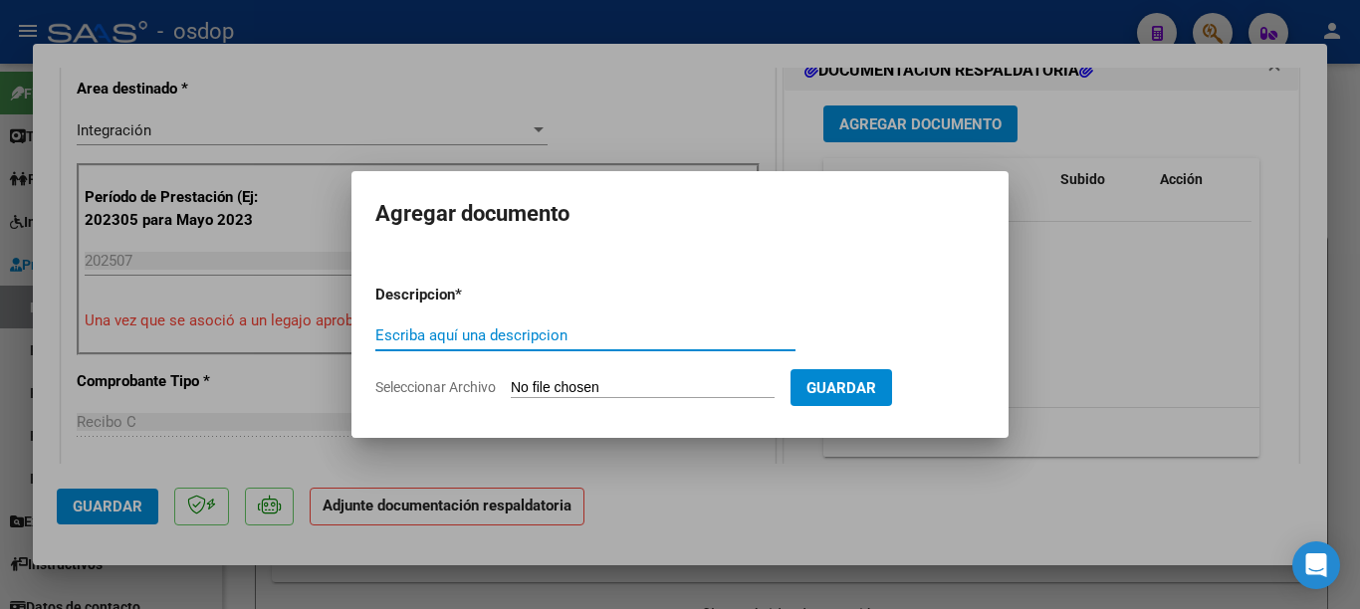
click at [610, 330] on input "Escriba aquí una descripcion" at bounding box center [585, 336] width 420 height 18
type input "planilla comparon [PERSON_NAME]"
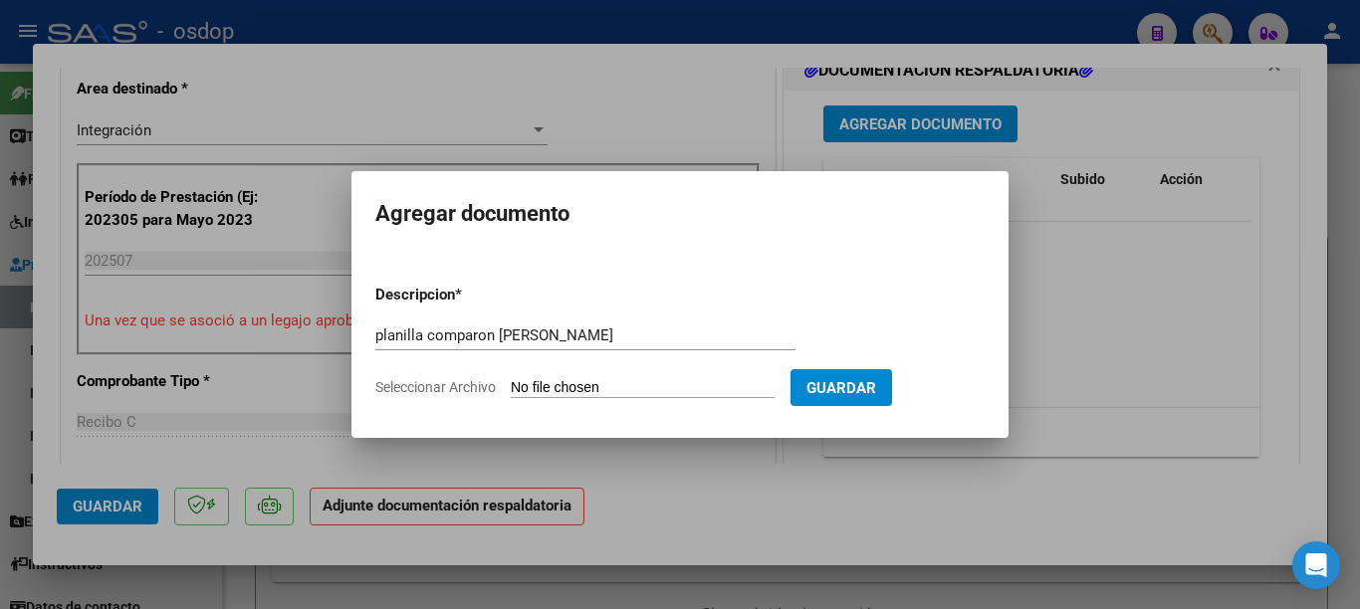
click at [658, 384] on input "Seleccionar Archivo" at bounding box center [643, 388] width 264 height 19
type input "C:\fakepath\planilla [PERSON_NAME] [DATE].pdf"
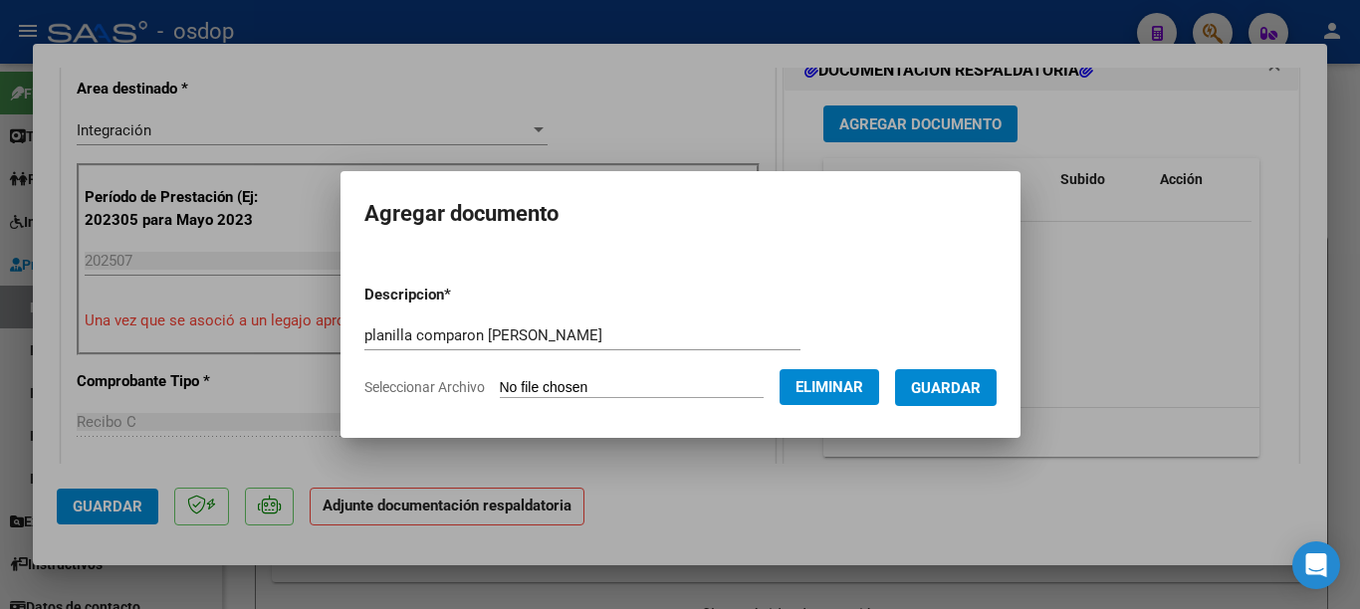
click at [977, 385] on span "Guardar" at bounding box center [946, 388] width 70 height 18
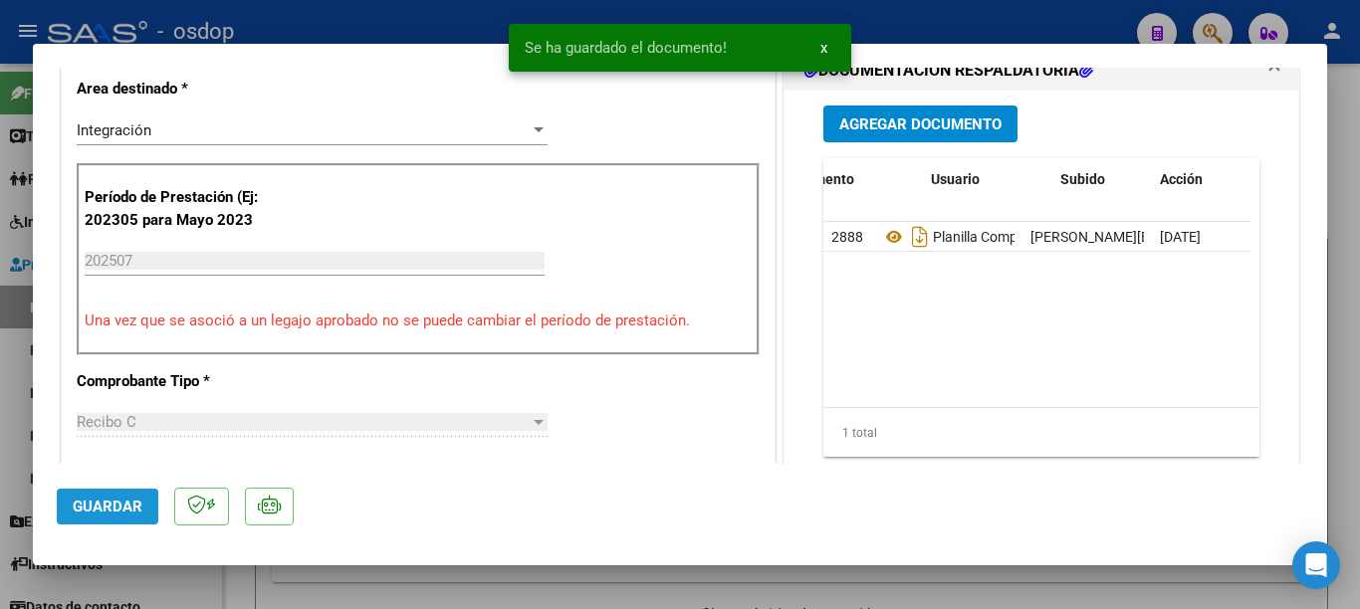
click at [103, 496] on button "Guardar" at bounding box center [108, 507] width 102 height 36
click at [0, 426] on div at bounding box center [680, 304] width 1360 height 609
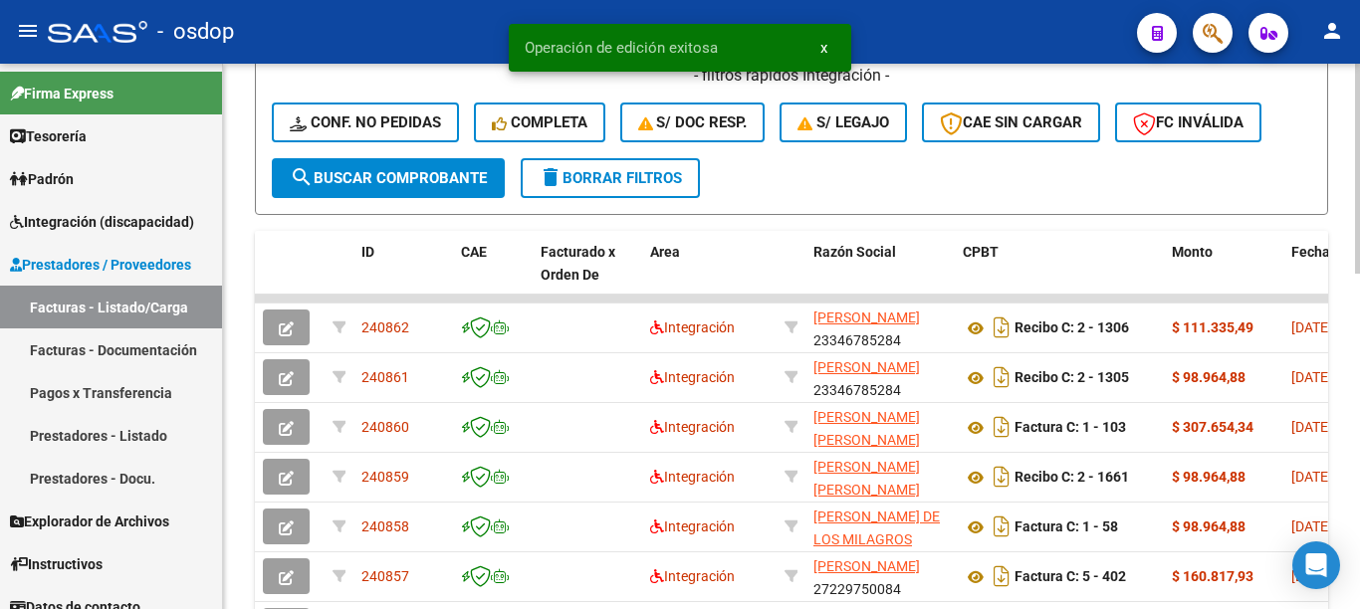
scroll to position [697, 0]
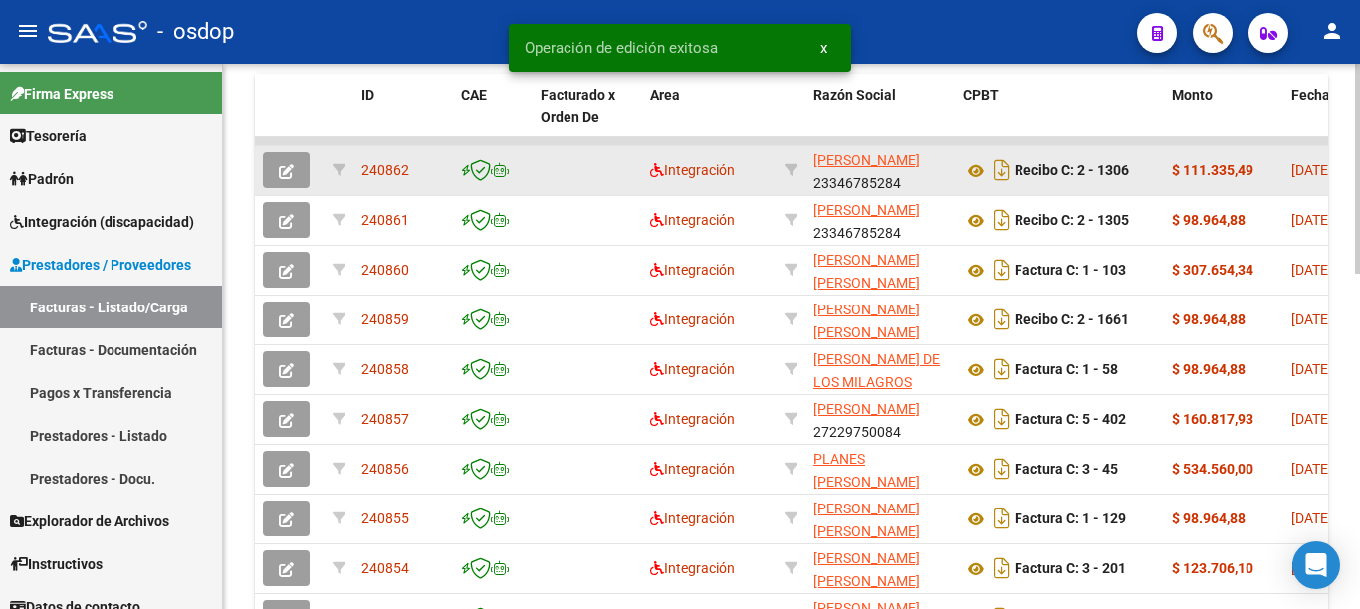
click at [378, 167] on span "240862" at bounding box center [385, 170] width 48 height 16
copy span "240862"
